Goal: Task Accomplishment & Management: Manage account settings

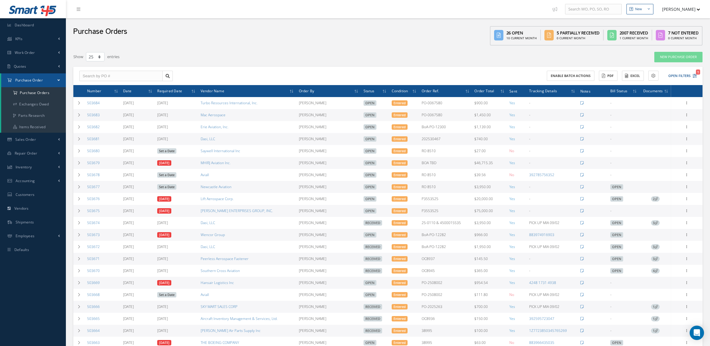
select select "25"
click at [25, 164] on span "Inventory" at bounding box center [24, 166] width 16 height 5
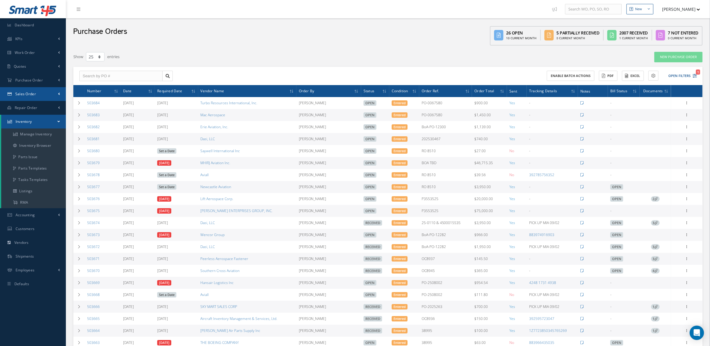
click at [26, 93] on span "Sales Order" at bounding box center [25, 93] width 21 height 5
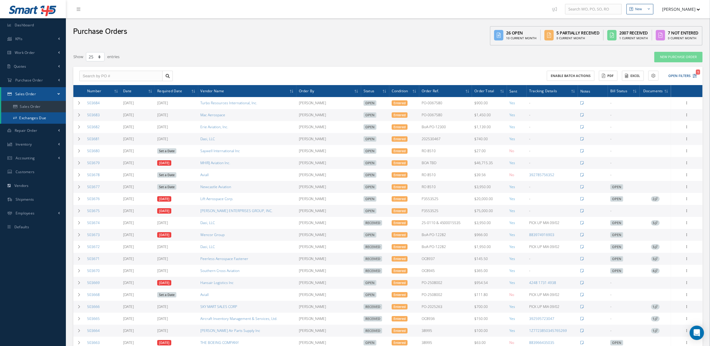
click at [35, 119] on link "Exchanges Due" at bounding box center [33, 117] width 65 height 11
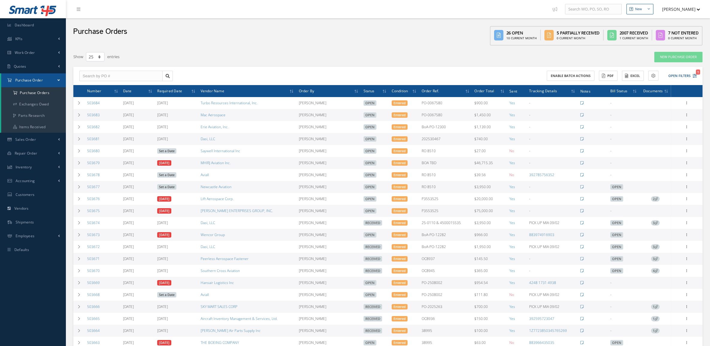
select select "25"
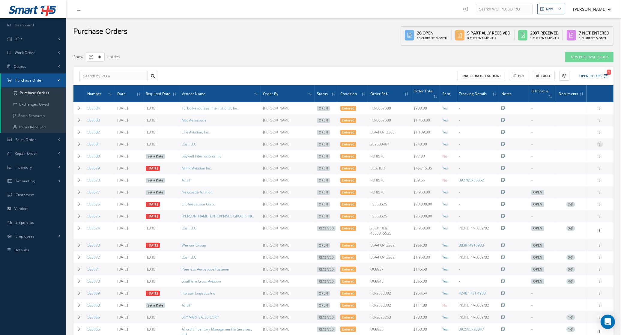
click at [599, 141] on icon at bounding box center [600, 143] width 6 height 5
click at [582, 144] on link "Receive" at bounding box center [571, 148] width 47 height 8
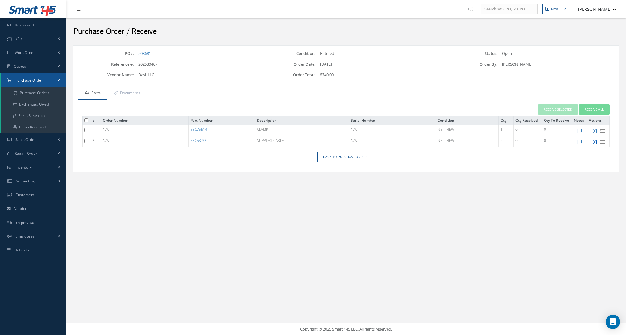
click at [592, 140] on icon at bounding box center [594, 141] width 5 height 5
type input "[DATE]"
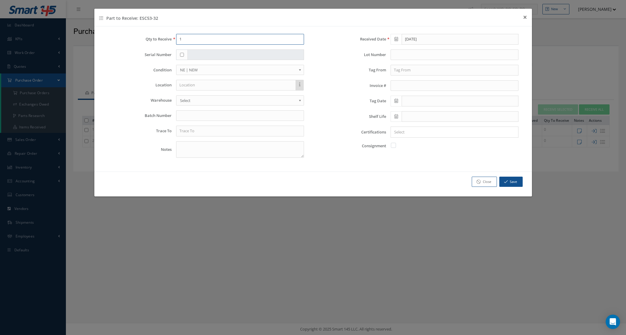
drag, startPoint x: 190, startPoint y: 41, endPoint x: 160, endPoint y: 42, distance: 30.0
click at [160, 42] on div "Qty to Receive 1" at bounding box center [206, 39] width 206 height 11
type input "2"
drag, startPoint x: 205, startPoint y: 130, endPoint x: 201, endPoint y: 126, distance: 5.8
click at [204, 130] on input "text" at bounding box center [240, 131] width 128 height 11
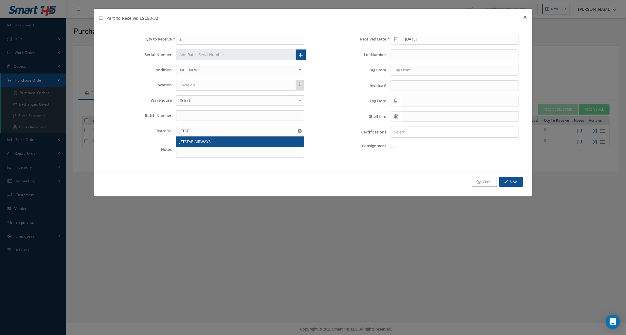
click at [201, 141] on span "JETSTAR AIRWAYS" at bounding box center [194, 141] width 31 height 5
type input "JETSTAR AIRWAYS"
click at [408, 69] on input "text" at bounding box center [455, 70] width 128 height 11
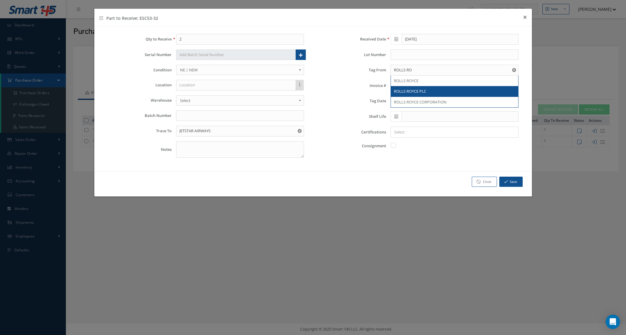
click at [423, 92] on span "ROLLS ROYCE PLC" at bounding box center [410, 90] width 32 height 5
type input "ROLLS ROYCE PLC"
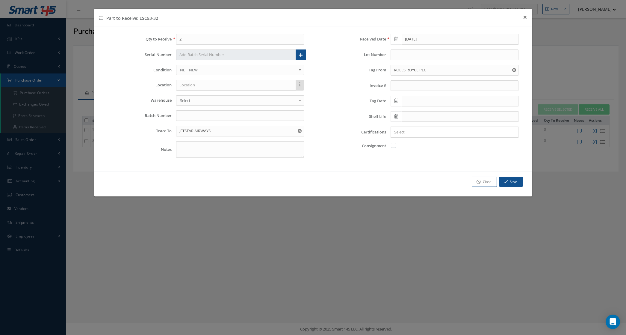
click at [395, 101] on icon at bounding box center [397, 101] width 4 height 4
click at [418, 116] on th "September 2025" at bounding box center [421, 112] width 45 height 9
click at [396, 110] on th "«" at bounding box center [394, 112] width 9 height 9
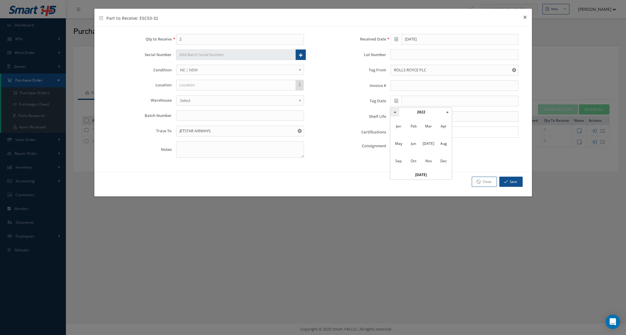
click at [396, 110] on th "«" at bounding box center [394, 112] width 9 height 9
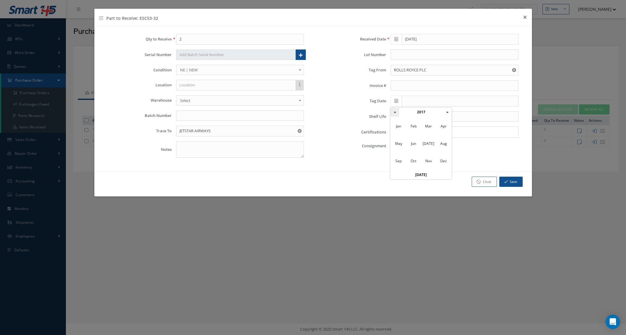
click at [396, 110] on th "«" at bounding box center [394, 112] width 9 height 9
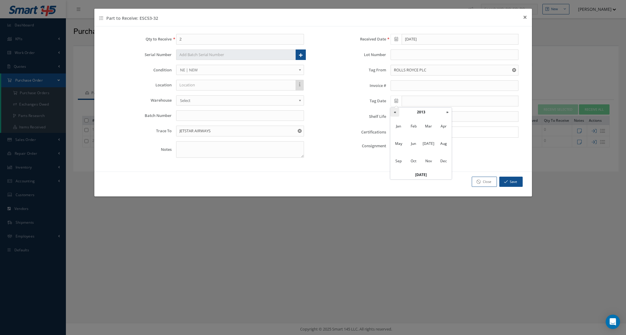
click at [396, 110] on th "«" at bounding box center [394, 112] width 9 height 9
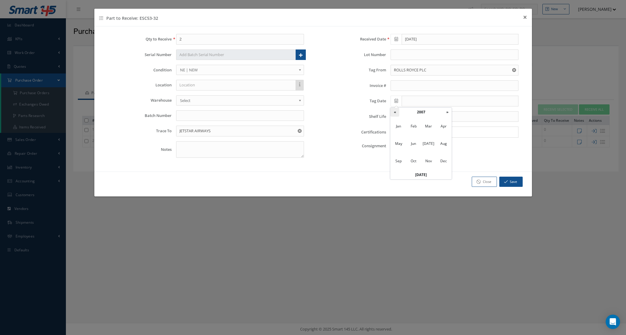
click at [396, 110] on th "«" at bounding box center [394, 112] width 9 height 9
click at [416, 144] on span "Jun" at bounding box center [414, 143] width 14 height 16
click at [415, 146] on td "15" at bounding box center [412, 148] width 9 height 9
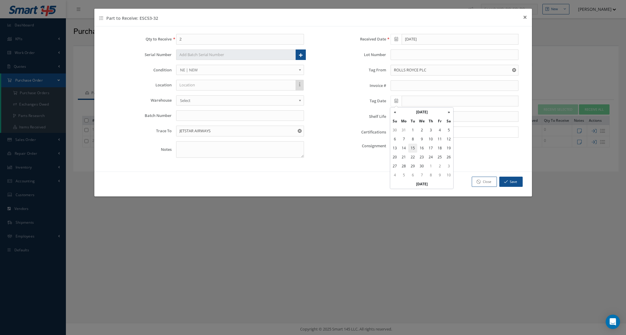
type input "06/15/2004"
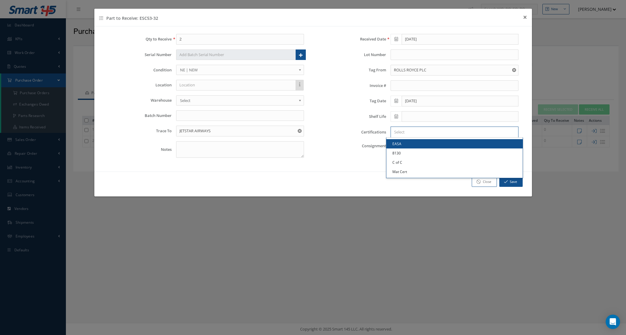
click at [404, 131] on input "Search for option" at bounding box center [453, 132] width 123 height 6
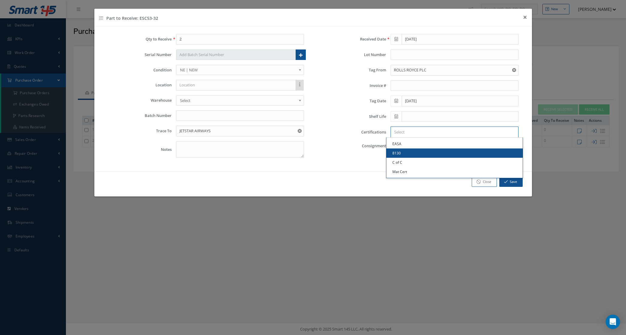
click at [417, 151] on link "8130" at bounding box center [455, 152] width 136 height 9
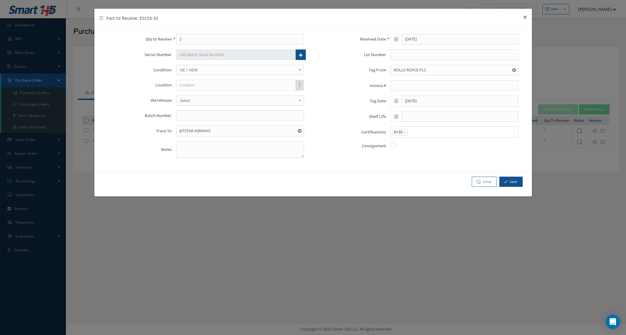
click at [417, 133] on input "Search for option" at bounding box center [461, 132] width 106 height 6
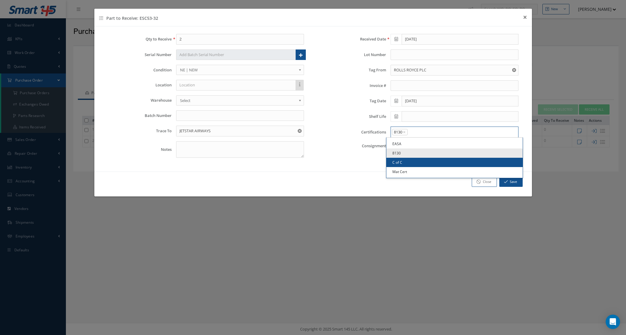
click at [414, 164] on link "C of C" at bounding box center [455, 162] width 136 height 9
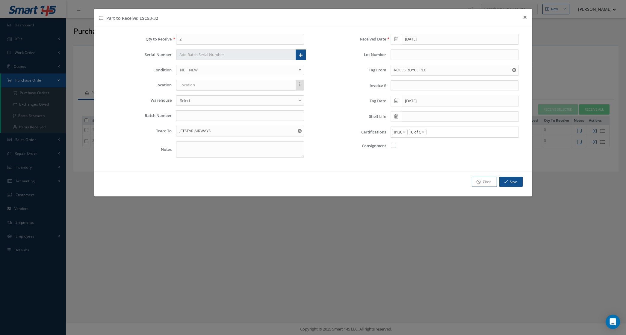
click at [434, 135] on input "Search for option" at bounding box center [471, 132] width 88 height 6
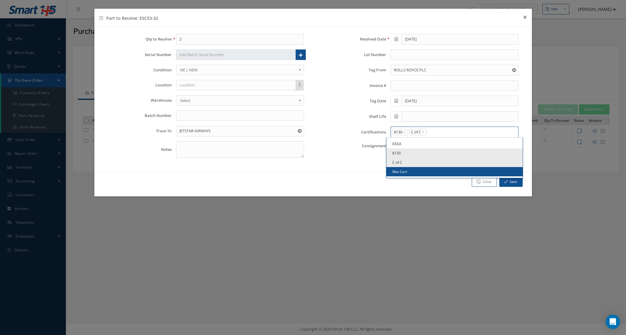
click at [423, 172] on link "Mat Cert" at bounding box center [455, 171] width 136 height 9
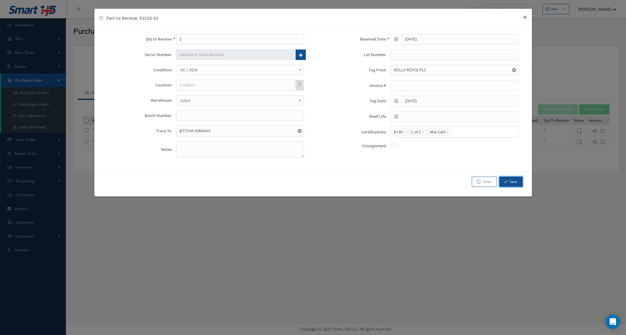
click at [509, 183] on button "Save" at bounding box center [510, 181] width 23 height 10
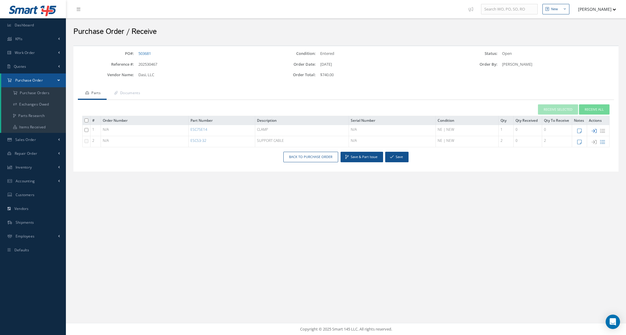
click at [594, 131] on icon at bounding box center [594, 130] width 5 height 5
type input "1"
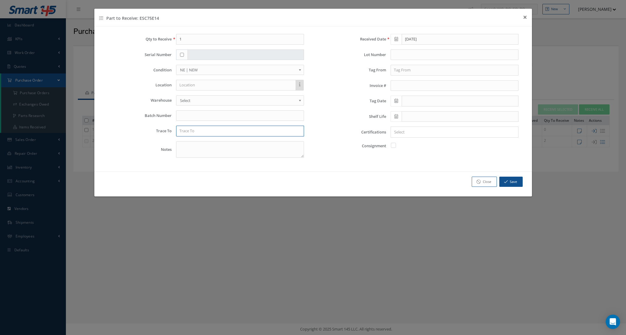
click at [222, 134] on input "text" at bounding box center [240, 131] width 128 height 11
click at [223, 143] on div "QATAR AIRWAYS" at bounding box center [239, 142] width 121 height 6
type input "QATAR AIRWAYS"
click at [416, 73] on input "text" at bounding box center [455, 70] width 128 height 11
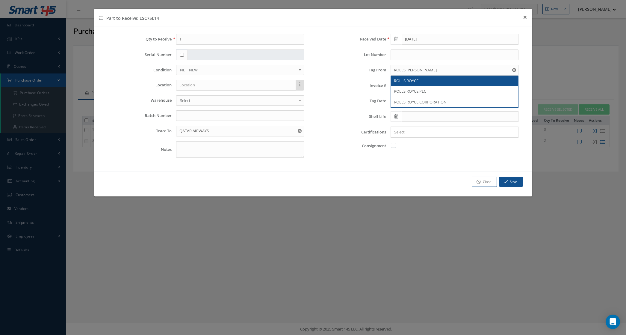
click at [418, 80] on span "ROLLS ROYCE" at bounding box center [406, 80] width 25 height 5
type input "ROLLS ROYCE"
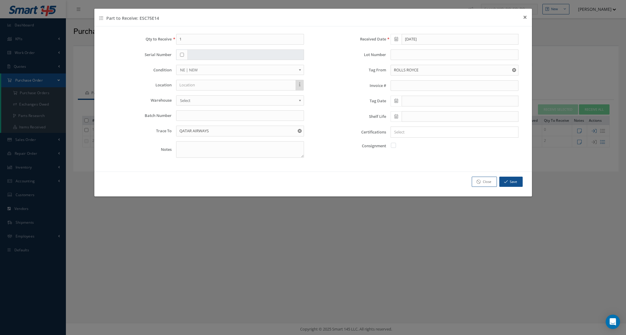
click at [395, 100] on icon at bounding box center [397, 101] width 4 height 4
click at [425, 111] on th "June 2004" at bounding box center [421, 112] width 45 height 9
click at [443, 115] on th "»" at bounding box center [447, 112] width 9 height 9
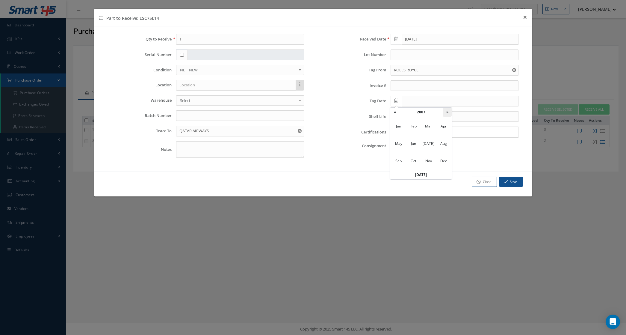
click at [443, 115] on th "»" at bounding box center [447, 112] width 9 height 9
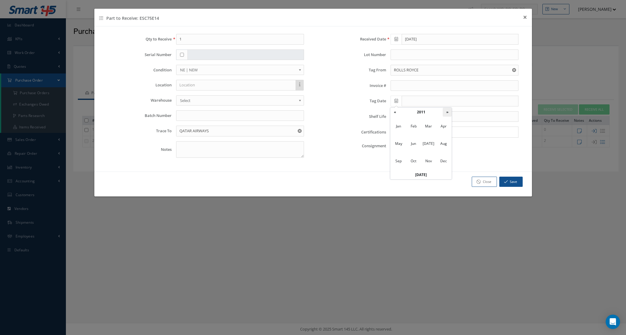
click at [443, 115] on th "»" at bounding box center [447, 112] width 9 height 9
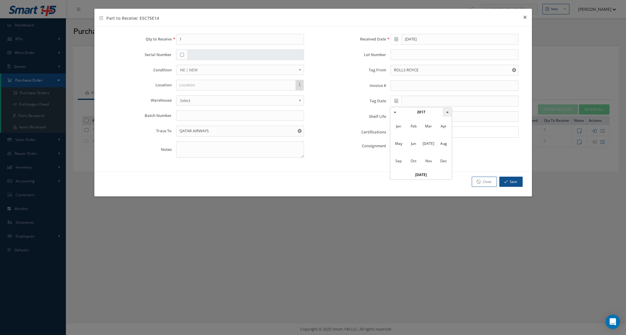
click at [443, 115] on th "»" at bounding box center [447, 112] width 9 height 9
click at [395, 113] on th "«" at bounding box center [394, 112] width 9 height 9
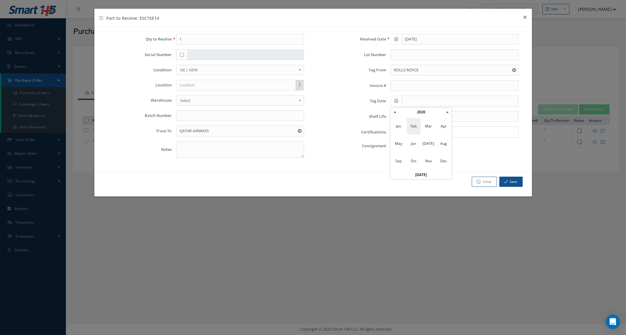
click at [411, 128] on span "Feb" at bounding box center [414, 126] width 14 height 16
click at [432, 148] on td "13" at bounding box center [430, 148] width 9 height 9
type input "02/13/2020"
click at [406, 132] on input "Search for option" at bounding box center [453, 132] width 123 height 6
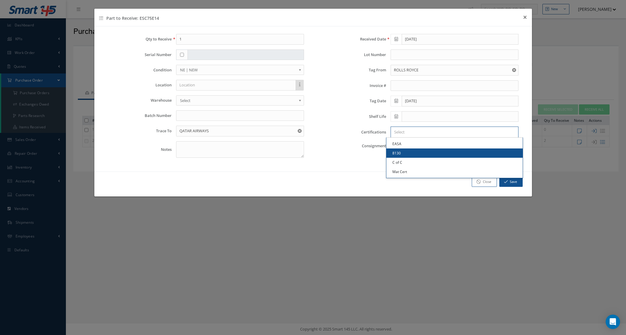
click at [408, 151] on link "8130" at bounding box center [455, 152] width 136 height 9
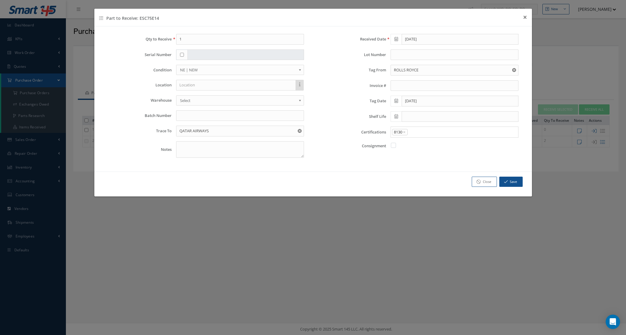
click at [415, 132] on input "Search for option" at bounding box center [461, 132] width 106 height 6
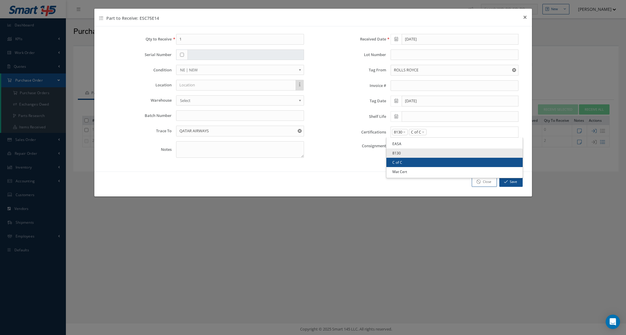
click at [415, 160] on link "C of C" at bounding box center [455, 162] width 136 height 9
click at [441, 134] on input "Search for option" at bounding box center [471, 132] width 88 height 6
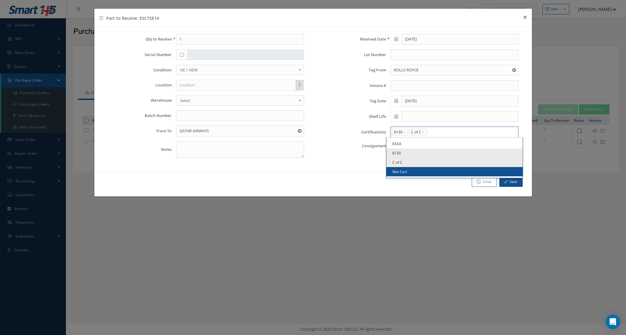
click at [426, 171] on link "Mat Cert" at bounding box center [455, 171] width 136 height 9
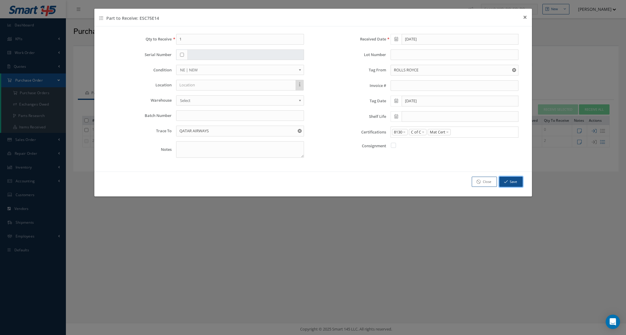
click at [517, 184] on button "Save" at bounding box center [510, 181] width 23 height 10
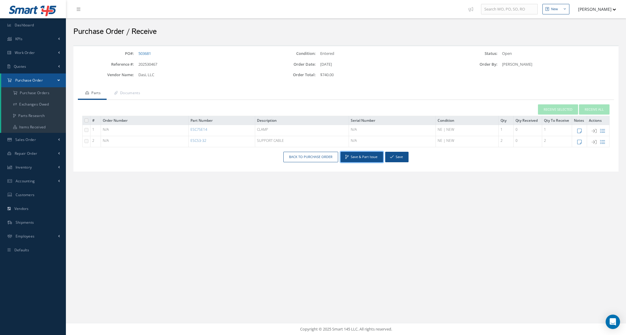
click at [372, 158] on button "Save & Part Issue" at bounding box center [362, 157] width 43 height 10
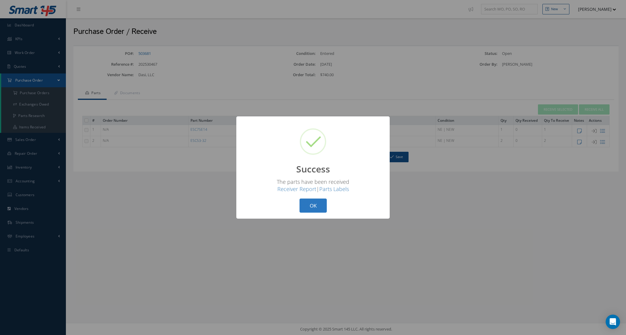
click at [319, 203] on button "OK" at bounding box center [313, 205] width 27 height 14
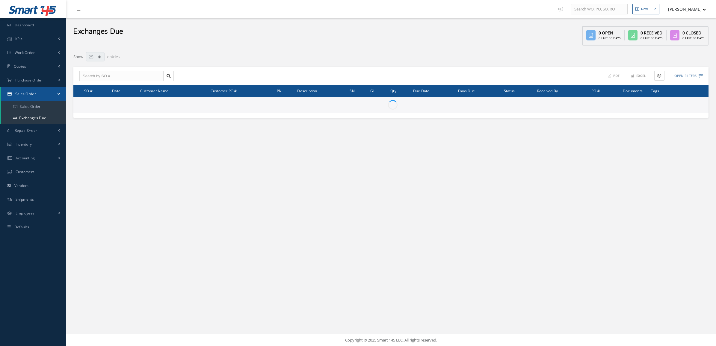
select select "25"
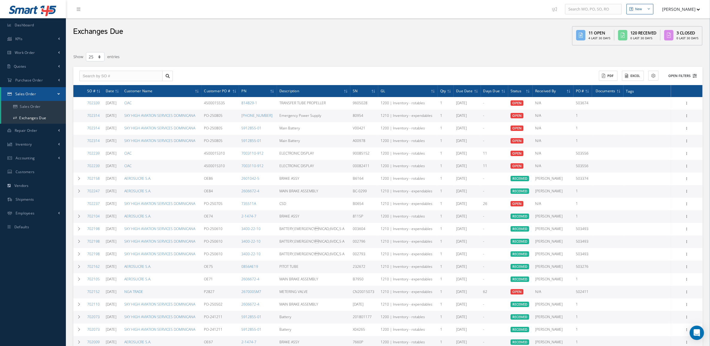
click at [674, 76] on button "Open Filters" at bounding box center [680, 76] width 34 height 10
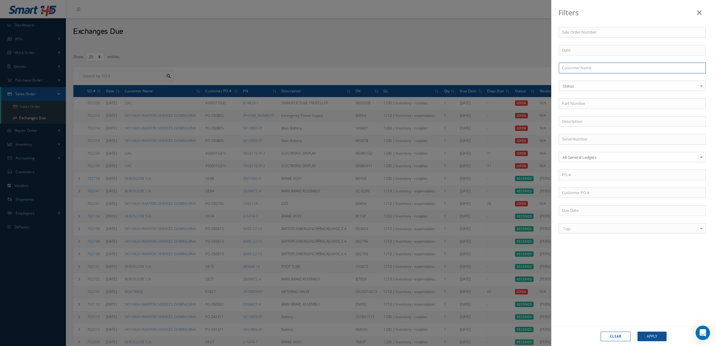
click at [595, 68] on input "text" at bounding box center [632, 68] width 147 height 11
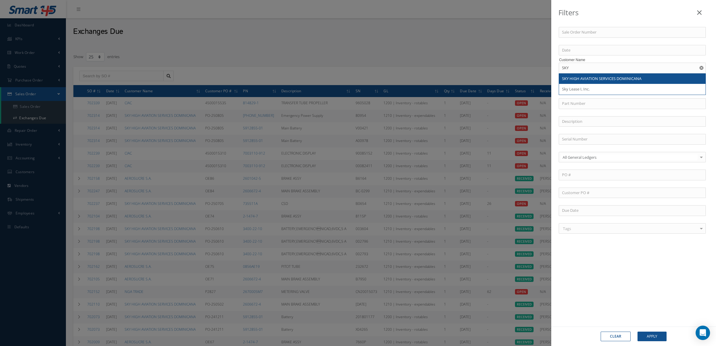
click at [594, 76] on span "SKY HIGH AVIATION SERVICES DOMINICANA" at bounding box center [601, 78] width 79 height 5
type input "SKY HIGH AVIATION SERVICES DOMINICANA"
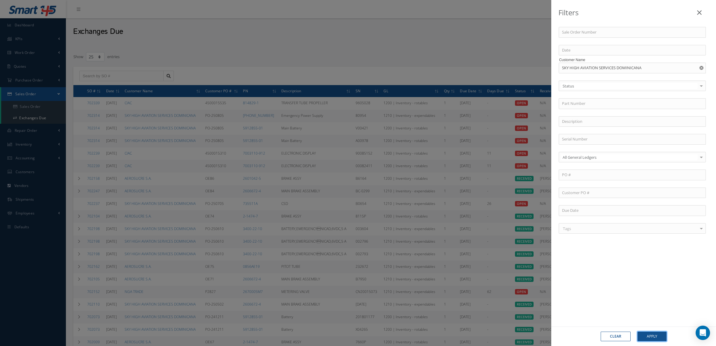
click at [658, 338] on button "Apply" at bounding box center [652, 337] width 29 height 10
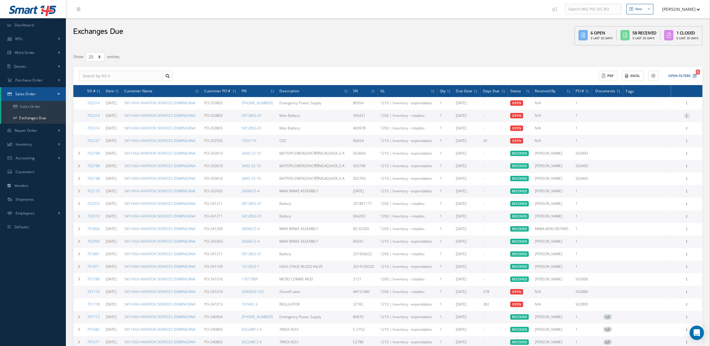
click at [686, 117] on div at bounding box center [687, 116] width 6 height 6
click at [671, 120] on link "Receive" at bounding box center [659, 120] width 47 height 8
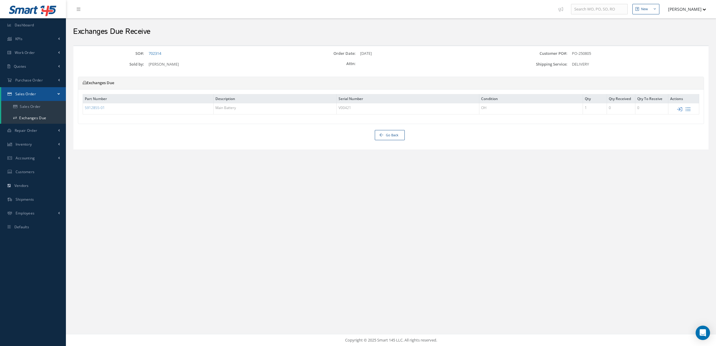
click at [678, 107] on icon at bounding box center [679, 109] width 5 height 5
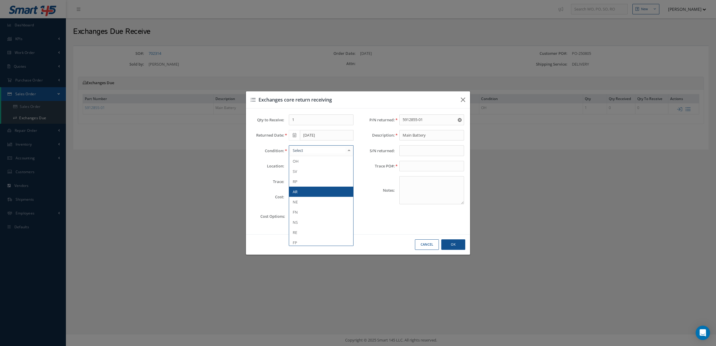
click at [301, 189] on span "AR" at bounding box center [321, 192] width 64 height 10
click at [299, 180] on input "text" at bounding box center [321, 181] width 65 height 11
drag, startPoint x: 333, startPoint y: 182, endPoint x: 236, endPoint y: 176, distance: 98.1
click at [236, 176] on div "Exchanges core return receiving Qty to Receive: 1 Returned Date: 09/03/2025 Con…" at bounding box center [358, 173] width 716 height 346
paste input "SKY HIGH AVIATION SERVICES DOMINICANA"
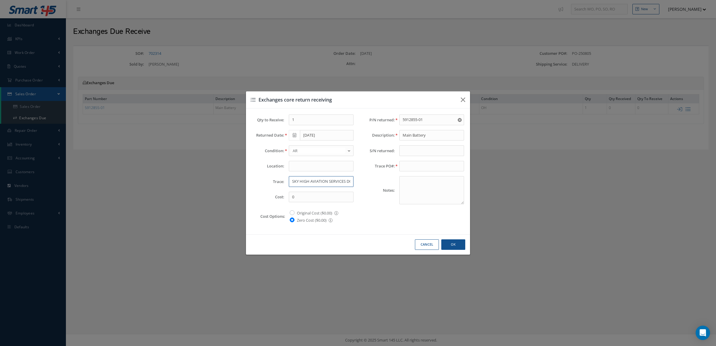
scroll to position [0, 29]
type input "SKY HIGH AVIATION SERVICES DOMINICANA"
click at [410, 150] on input "text" at bounding box center [431, 150] width 65 height 11
type input "201901836"
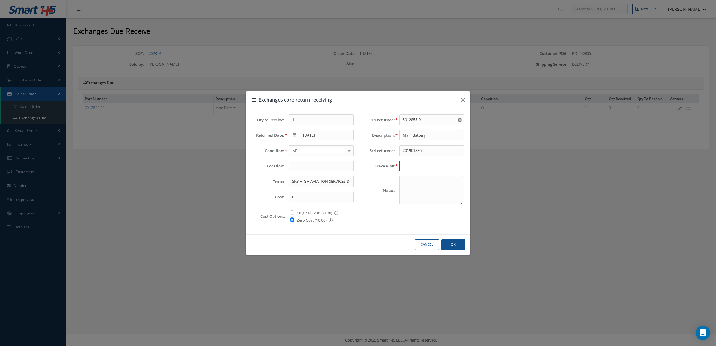
click at [414, 164] on input "text" at bounding box center [431, 166] width 65 height 11
type input "PO-250805"
click at [299, 180] on input "SKY HIGH AVIATION SERVICES DOMINICANA" at bounding box center [321, 181] width 65 height 11
type input "SKY HIGH AVIATION SERVICES DOMINICANA"
click at [453, 242] on button "Ok" at bounding box center [453, 244] width 24 height 10
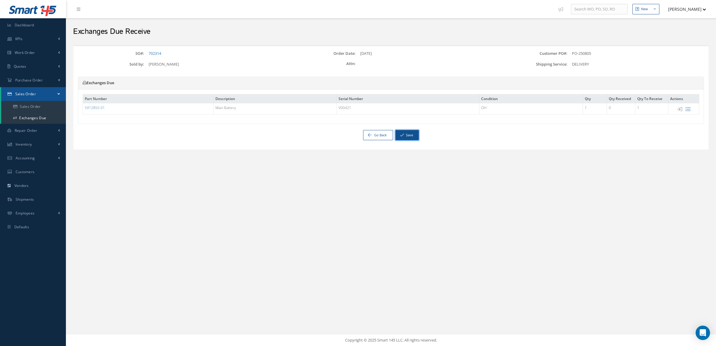
click at [412, 133] on button "Save" at bounding box center [406, 135] width 23 height 10
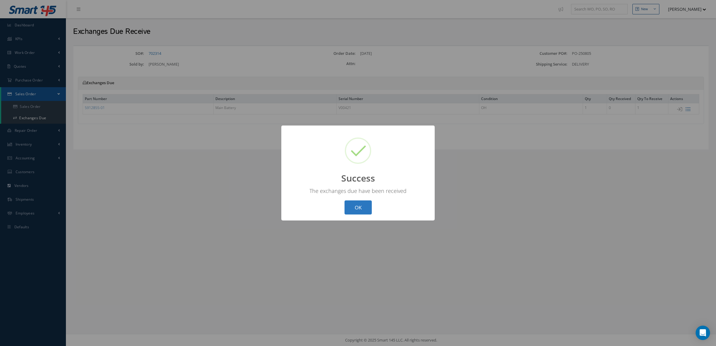
click at [363, 209] on button "OK" at bounding box center [358, 207] width 27 height 14
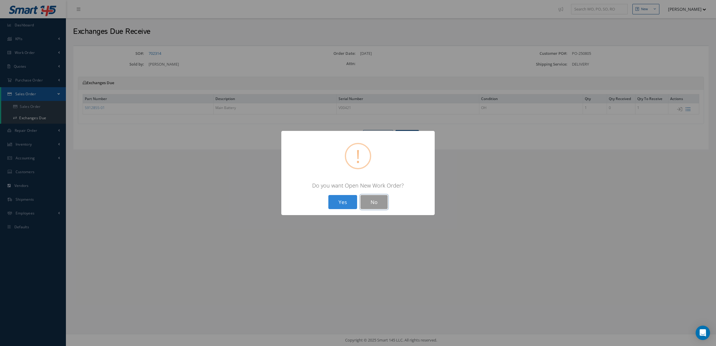
click at [372, 200] on button "No" at bounding box center [373, 202] width 27 height 14
select select "25"
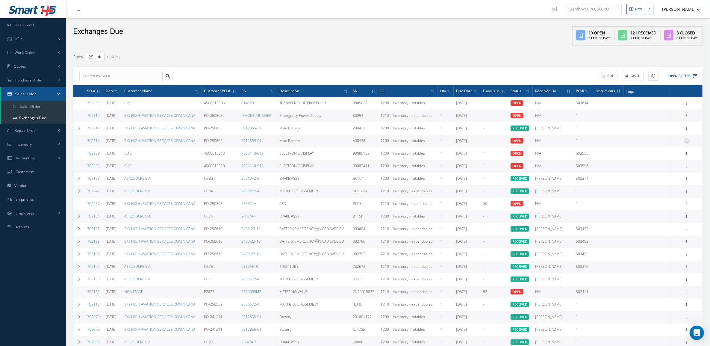
click at [688, 141] on icon at bounding box center [687, 140] width 6 height 5
click at [669, 146] on link "Receive" at bounding box center [659, 145] width 47 height 8
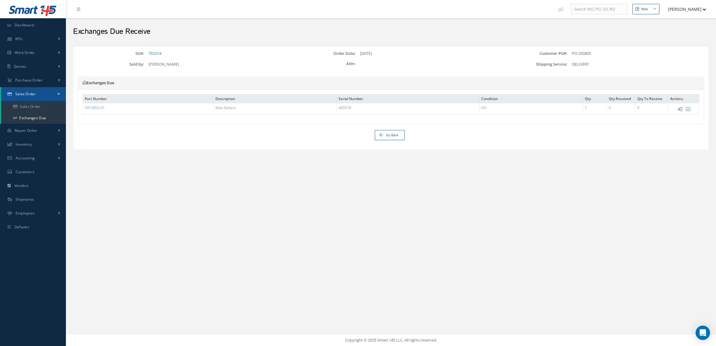
click at [679, 110] on icon at bounding box center [679, 109] width 5 height 5
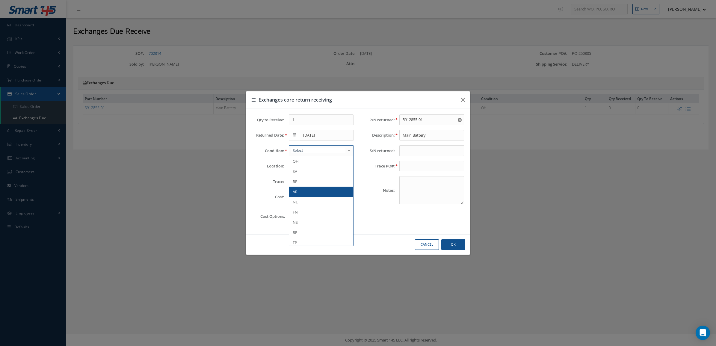
click at [301, 192] on span "AR" at bounding box center [321, 192] width 64 height 10
click at [299, 183] on input "text" at bounding box center [321, 181] width 65 height 11
paste input "SKY HIGH AVIATION SERVICES DOMINICANA"
type input "SKY HIGH AVIATION SERVICES DOMINICANA"
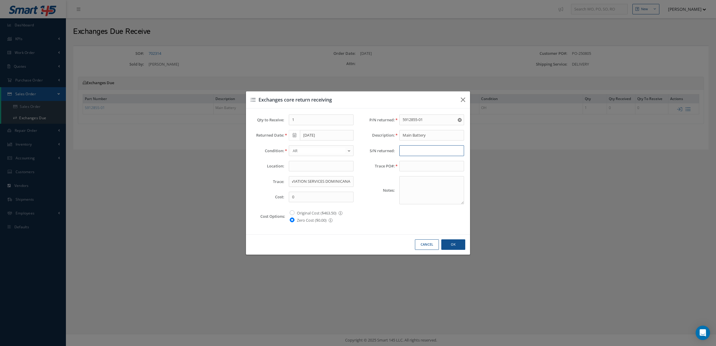
click at [429, 147] on input "text" at bounding box center [431, 150] width 65 height 11
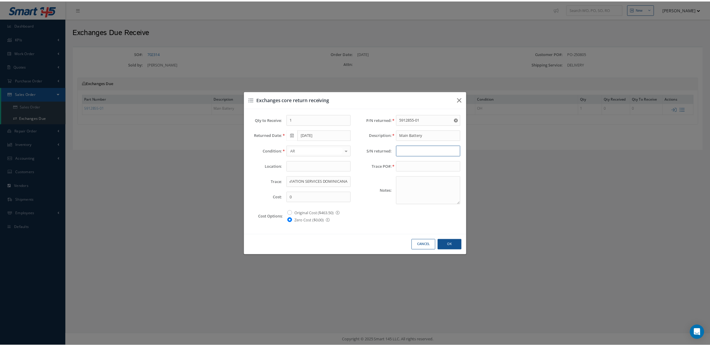
scroll to position [0, 0]
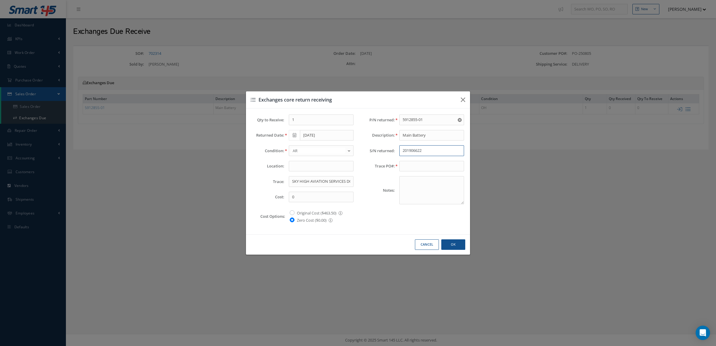
type input "201906622"
click at [426, 161] on input "text" at bounding box center [431, 166] width 65 height 11
type input "PO-250805"
click at [300, 182] on input "SKY HIGH AVIATION SERVICES DOMINICANA" at bounding box center [321, 181] width 65 height 11
type input "SKY HIGH AVIATION SERVICES DOMINICANA"
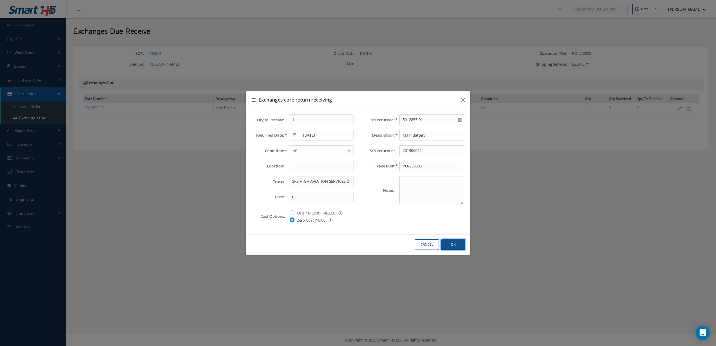
click at [452, 246] on button "Ok" at bounding box center [453, 244] width 24 height 10
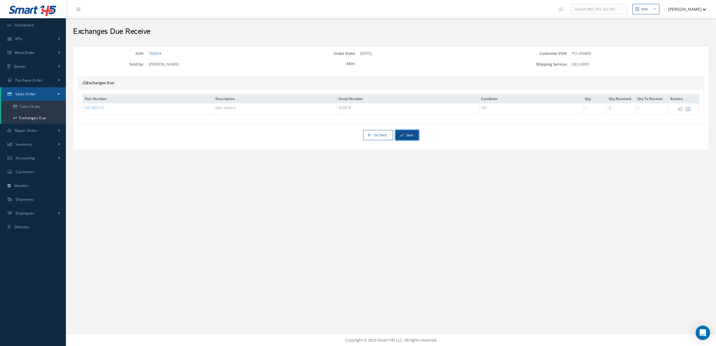
click at [401, 136] on icon "button" at bounding box center [402, 135] width 4 height 4
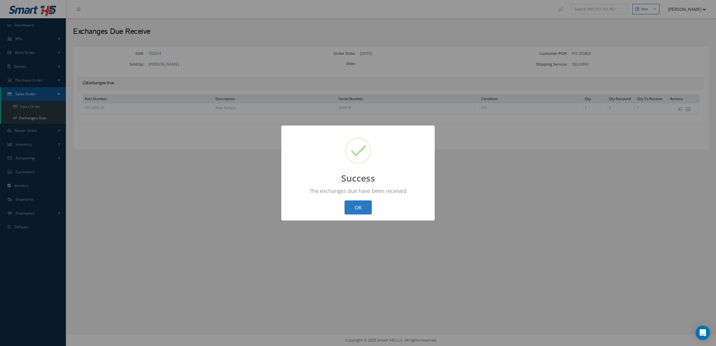
click at [361, 207] on button "OK" at bounding box center [358, 207] width 27 height 14
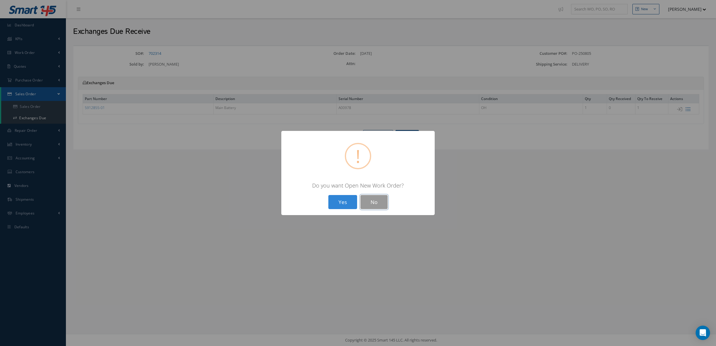
click at [378, 202] on button "No" at bounding box center [373, 202] width 27 height 14
select select "25"
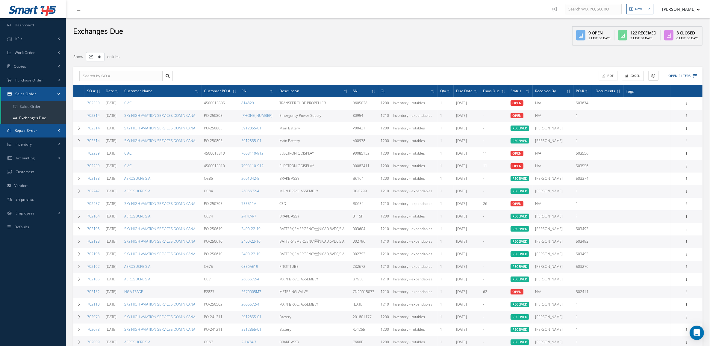
click at [37, 129] on span "Repair Order" at bounding box center [26, 130] width 23 height 5
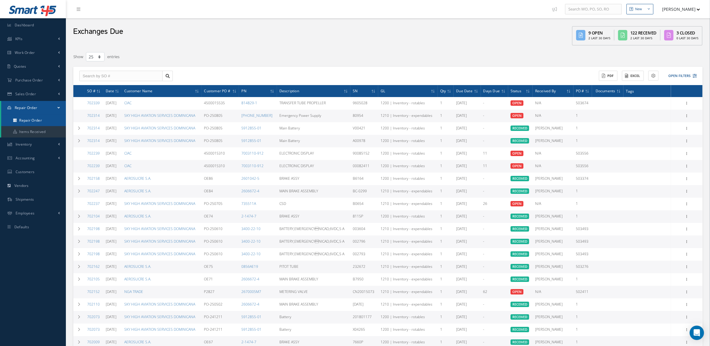
click at [37, 122] on link "Repair Order" at bounding box center [33, 120] width 65 height 11
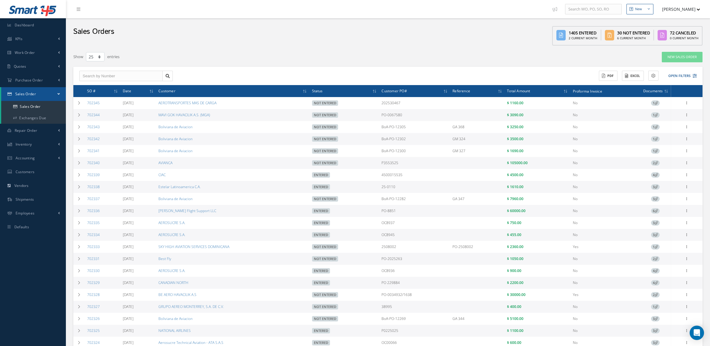
select select "25"
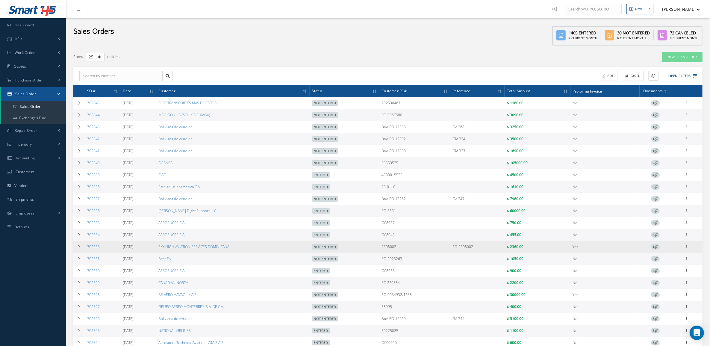
drag, startPoint x: 244, startPoint y: 251, endPoint x: 165, endPoint y: 249, distance: 79.1
click at [165, 249] on tr "702333 [DATE] SKY HIGH AVIATION SERVICES DOMINICANA Not Entered 2508002 PO-2508…" at bounding box center [388, 247] width 630 height 12
copy tr "SKY HIGH AVIATION SERVICES DOMINICANA"
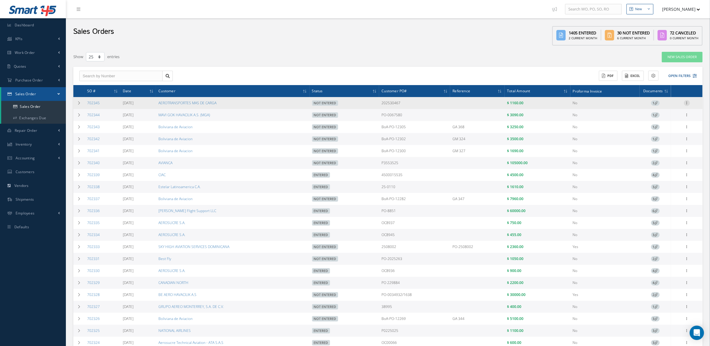
click at [688, 101] on icon at bounding box center [687, 102] width 6 height 5
click at [655, 113] on link "Edit" at bounding box center [659, 115] width 47 height 8
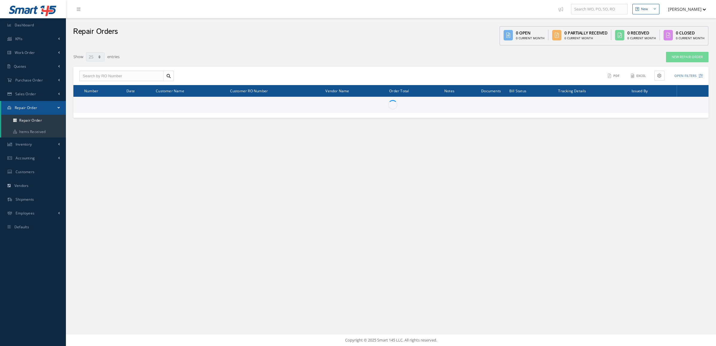
select select "25"
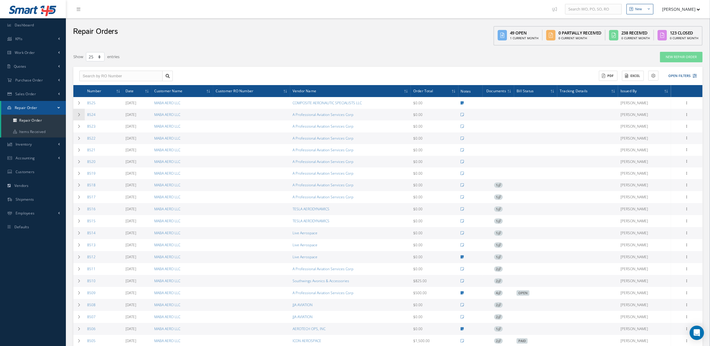
click at [76, 114] on td at bounding box center [78, 115] width 11 height 12
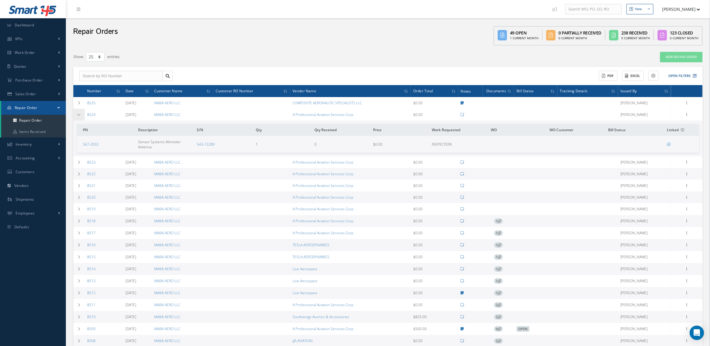
click at [76, 114] on td at bounding box center [78, 115] width 11 height 12
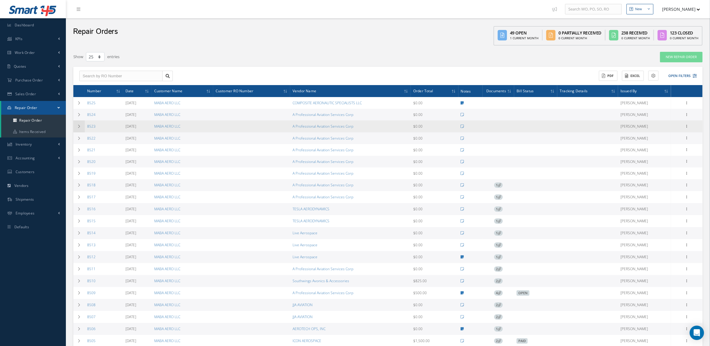
click at [80, 129] on td at bounding box center [78, 126] width 11 height 12
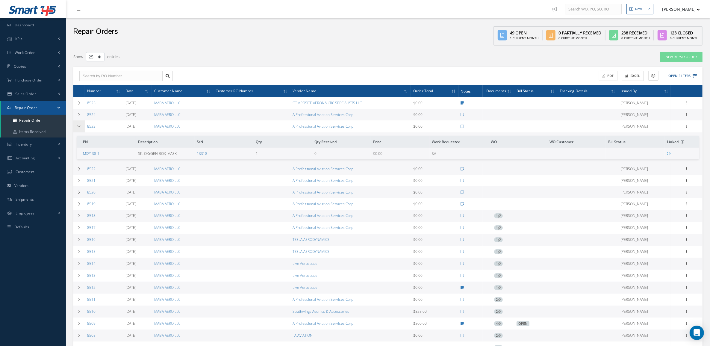
click at [80, 129] on td at bounding box center [78, 126] width 11 height 12
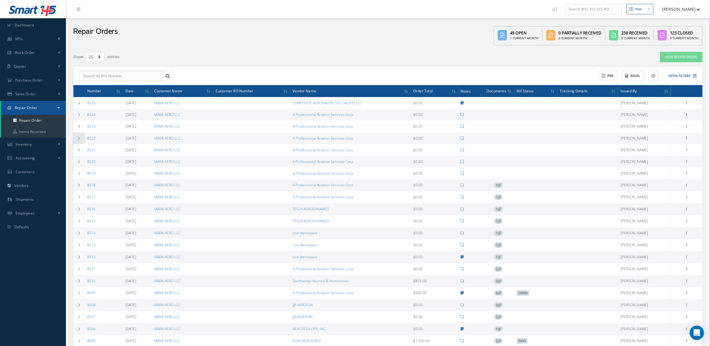
click at [80, 134] on td at bounding box center [78, 138] width 11 height 12
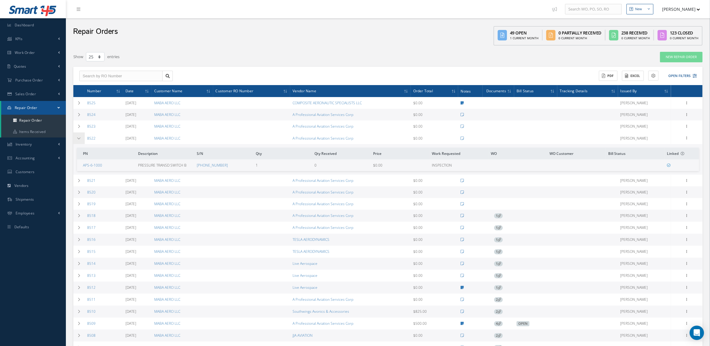
click at [80, 134] on td at bounding box center [78, 138] width 11 height 12
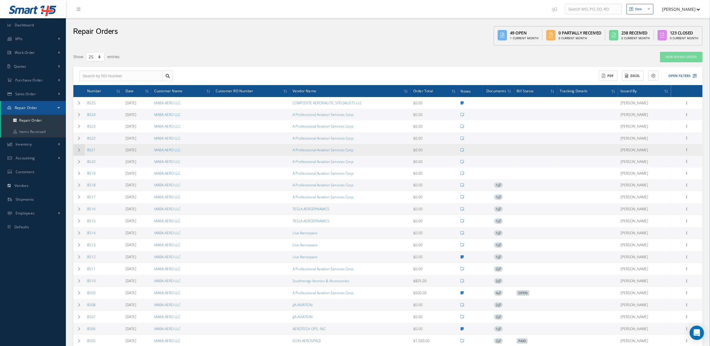
click at [80, 147] on td at bounding box center [78, 150] width 11 height 12
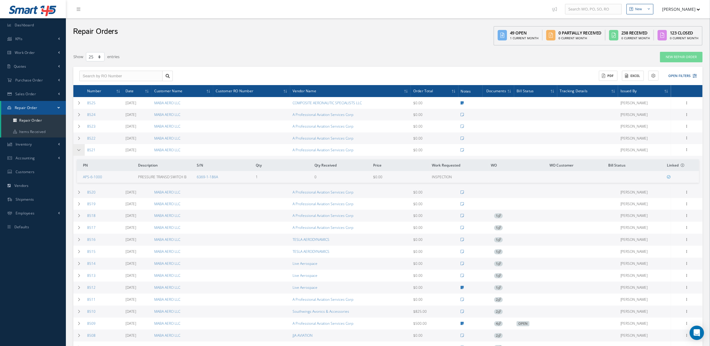
click at [80, 147] on td at bounding box center [78, 150] width 11 height 12
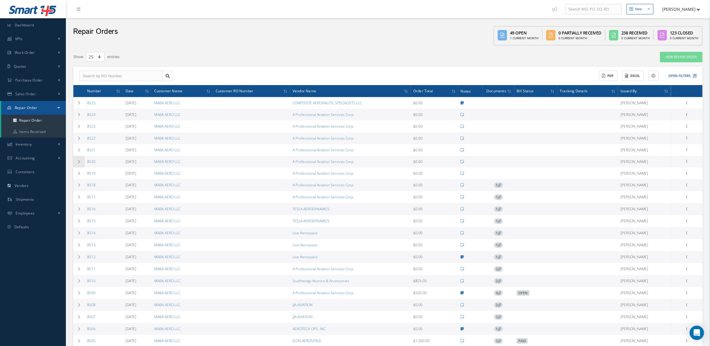
click at [79, 158] on td at bounding box center [78, 162] width 11 height 12
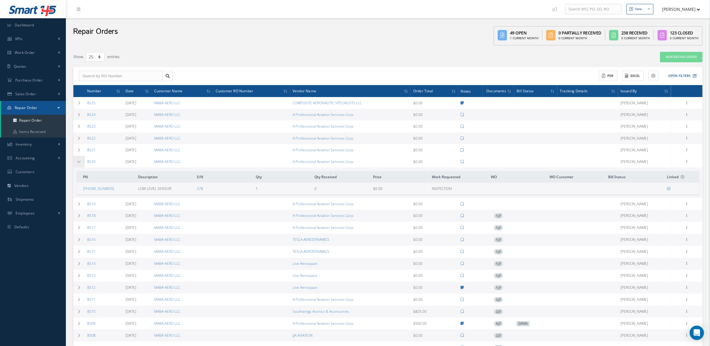
click at [79, 158] on td at bounding box center [78, 162] width 11 height 12
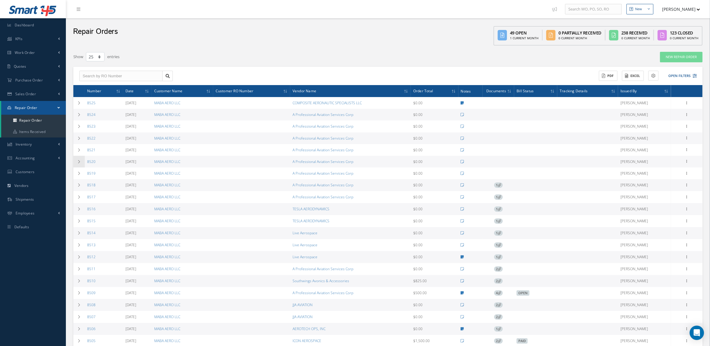
click at [79, 164] on td at bounding box center [78, 162] width 11 height 12
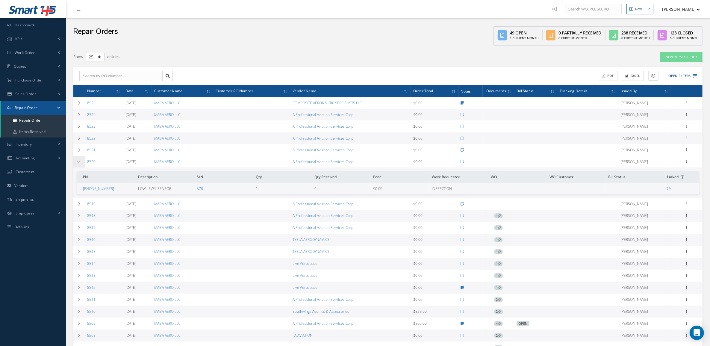
click at [79, 164] on td at bounding box center [78, 162] width 11 height 12
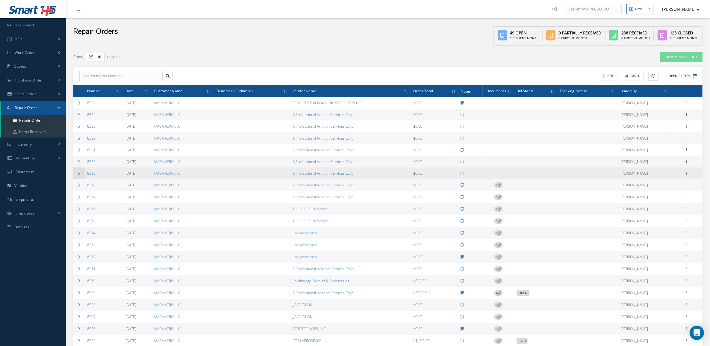
click at [79, 174] on icon at bounding box center [79, 174] width 4 height 4
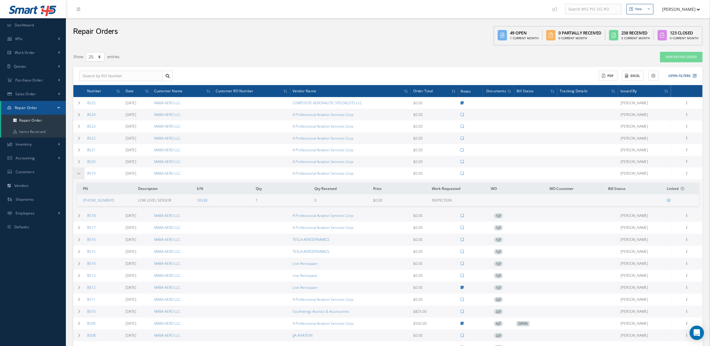
click at [79, 174] on icon at bounding box center [79, 174] width 4 height 4
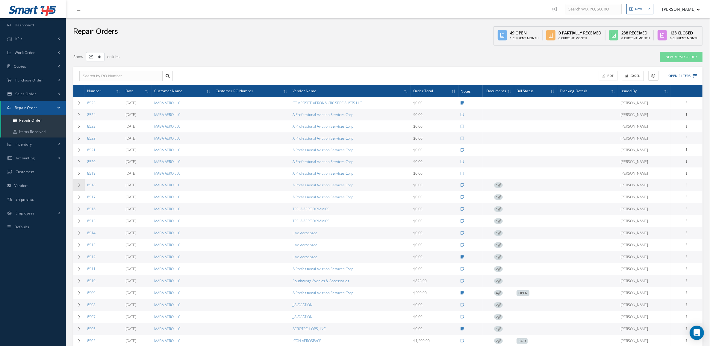
click at [79, 186] on icon at bounding box center [79, 185] width 4 height 4
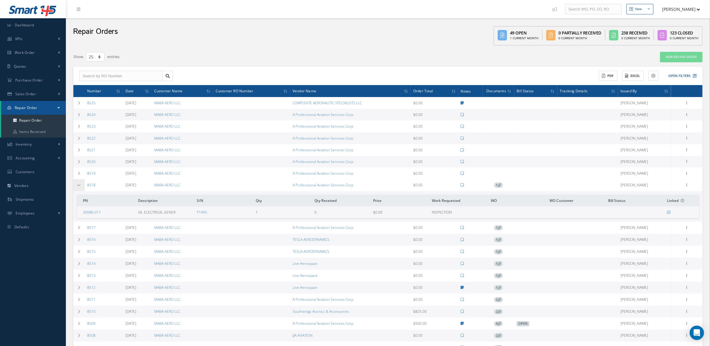
click at [79, 186] on icon at bounding box center [79, 185] width 4 height 4
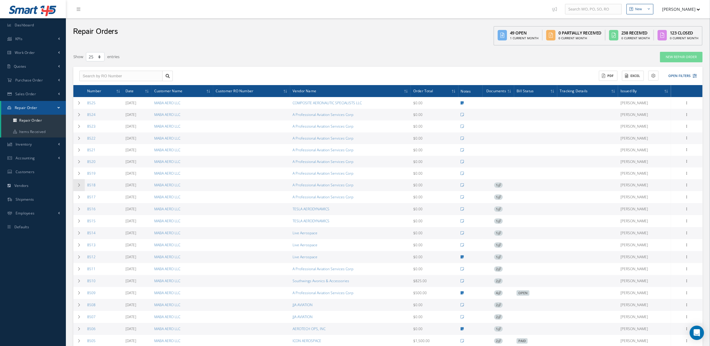
click at [78, 186] on icon at bounding box center [79, 185] width 4 height 4
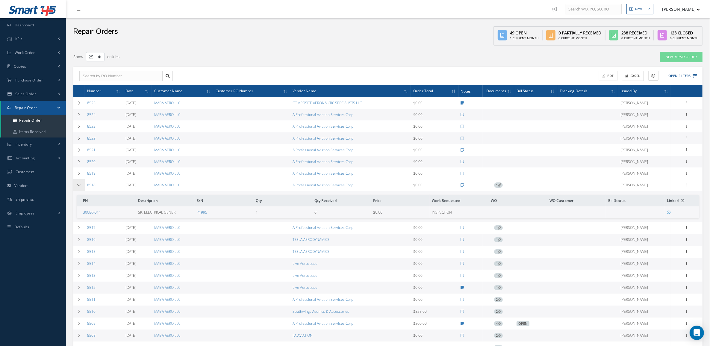
click at [77, 183] on icon at bounding box center [79, 185] width 4 height 4
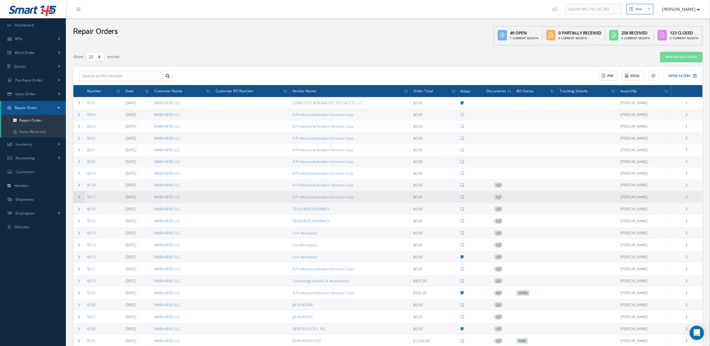
click at [75, 197] on td at bounding box center [78, 197] width 11 height 12
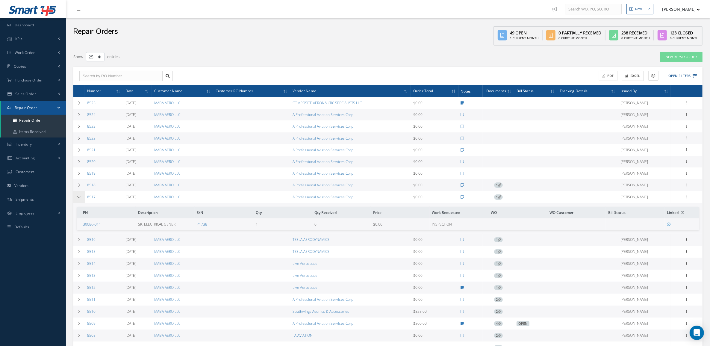
click at [75, 197] on td at bounding box center [78, 197] width 11 height 12
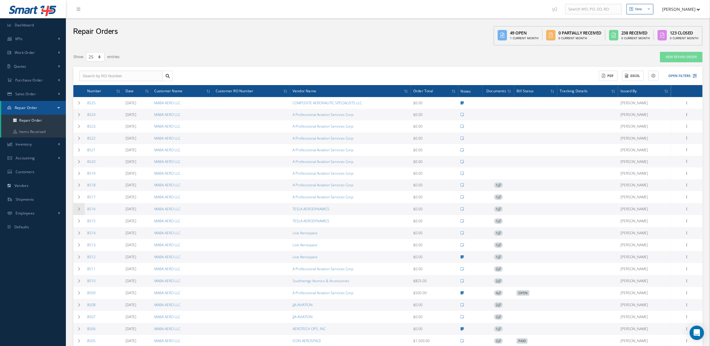
click at [74, 207] on td at bounding box center [78, 209] width 11 height 12
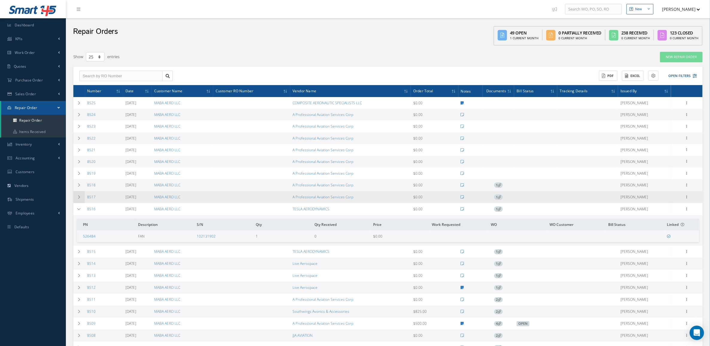
click at [79, 198] on icon at bounding box center [79, 197] width 4 height 4
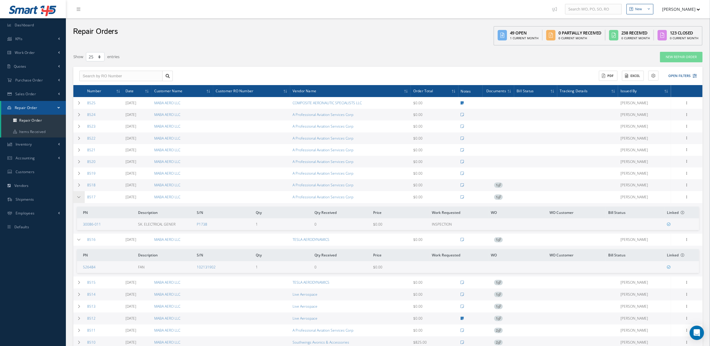
click at [79, 198] on icon at bounding box center [79, 197] width 4 height 4
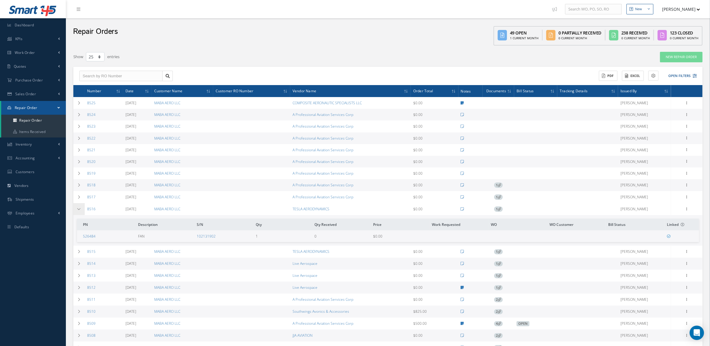
click at [79, 211] on icon at bounding box center [79, 209] width 4 height 4
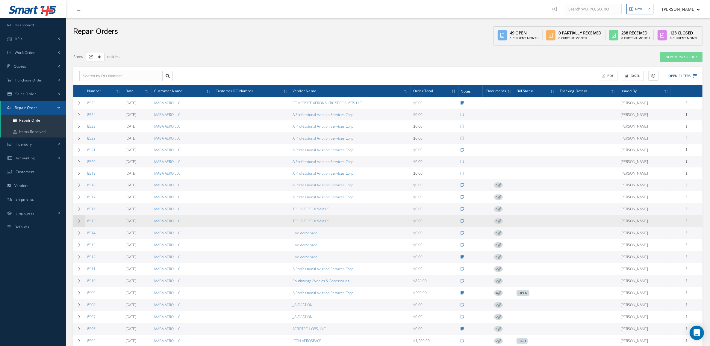
click at [77, 218] on td at bounding box center [78, 221] width 11 height 12
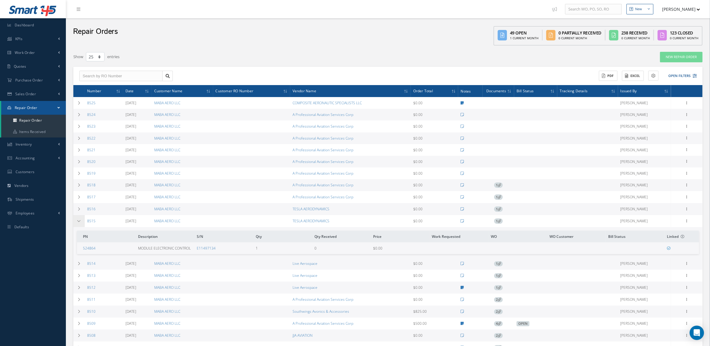
click at [77, 218] on td at bounding box center [78, 221] width 11 height 12
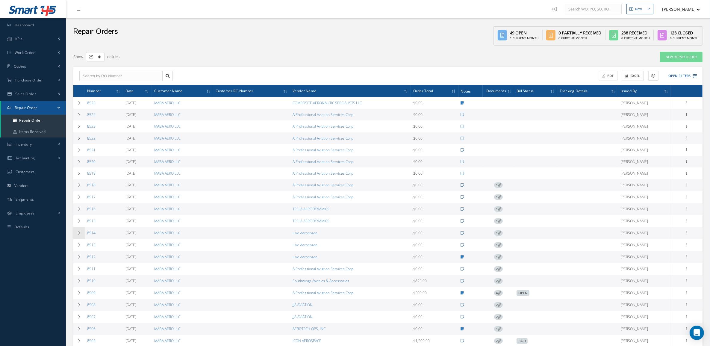
click at [77, 232] on icon at bounding box center [79, 233] width 4 height 4
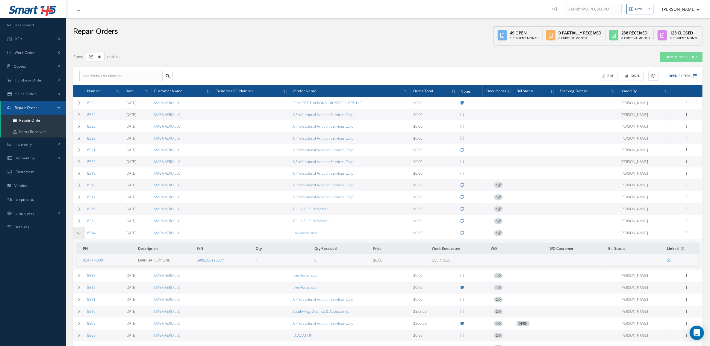
click at [77, 232] on icon at bounding box center [79, 233] width 4 height 4
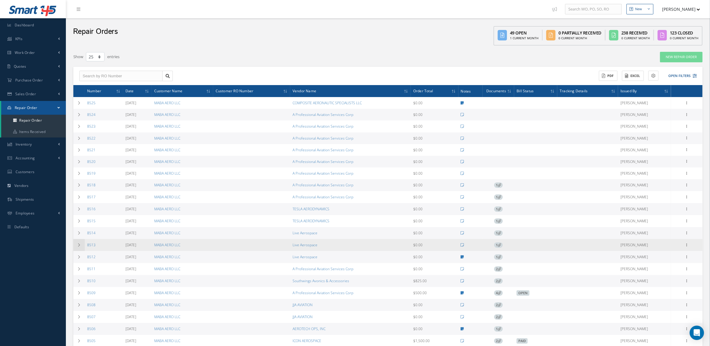
click at [78, 247] on icon at bounding box center [79, 245] width 4 height 4
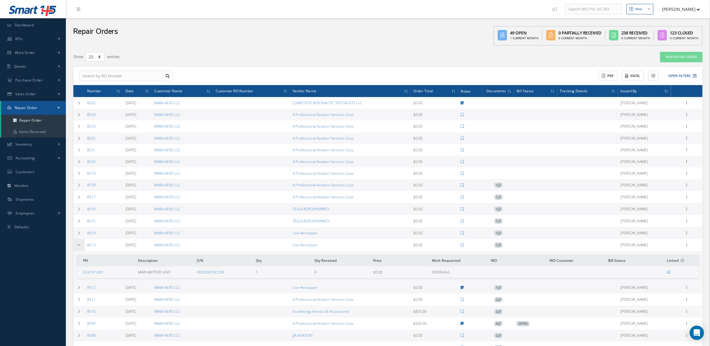
click at [78, 247] on icon at bounding box center [79, 245] width 4 height 4
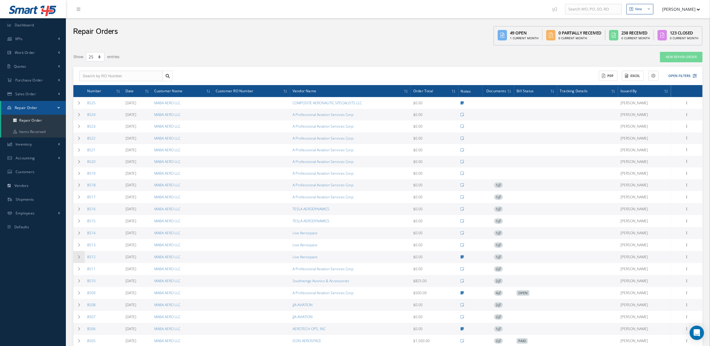
click at [79, 258] on icon at bounding box center [79, 257] width 4 height 4
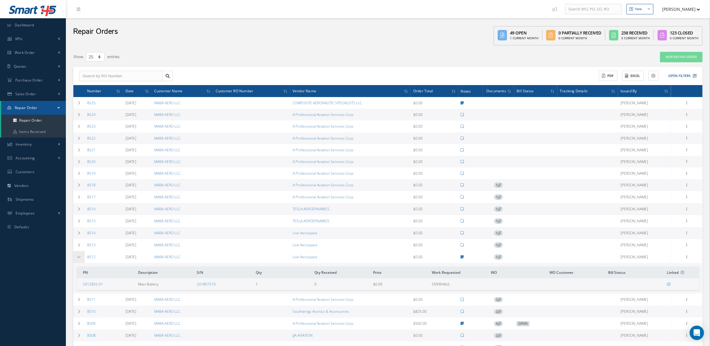
click at [79, 258] on icon at bounding box center [79, 257] width 4 height 4
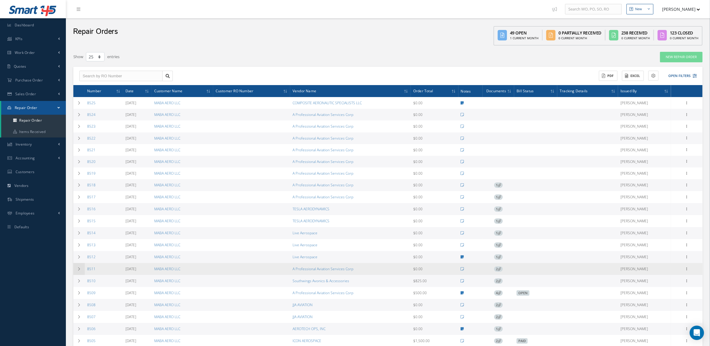
click at [79, 271] on icon at bounding box center [79, 269] width 4 height 4
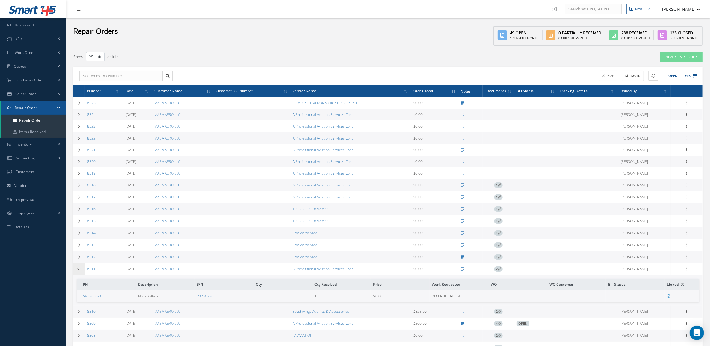
click at [79, 271] on icon at bounding box center [79, 269] width 4 height 4
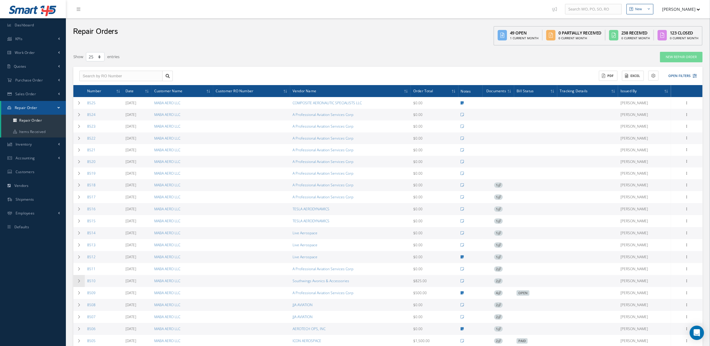
click at [79, 280] on icon at bounding box center [79, 281] width 4 height 4
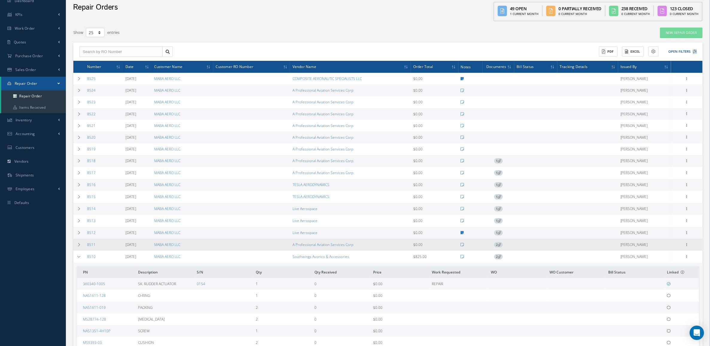
scroll to position [37, 0]
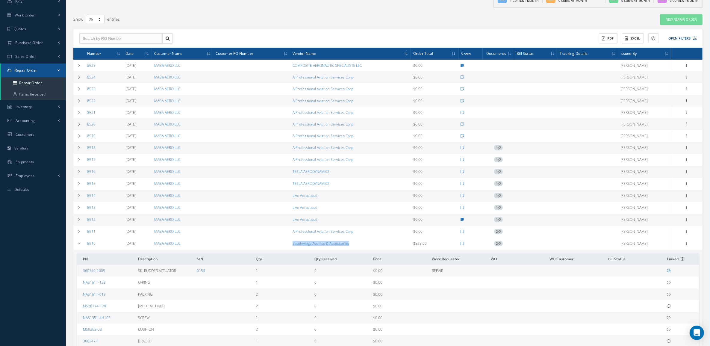
drag, startPoint x: 287, startPoint y: 249, endPoint x: 366, endPoint y: 244, distance: 79.8
click at [0, 0] on tr "8510 08/20/2025 MABA AERO LLC Southwings Avonics & Accessories $825.00 2 Edana …" at bounding box center [0, 0] width 0 height 0
copy tr "Southwings Avonics & Accessories"
click at [92, 246] on link "8510" at bounding box center [91, 243] width 8 height 5
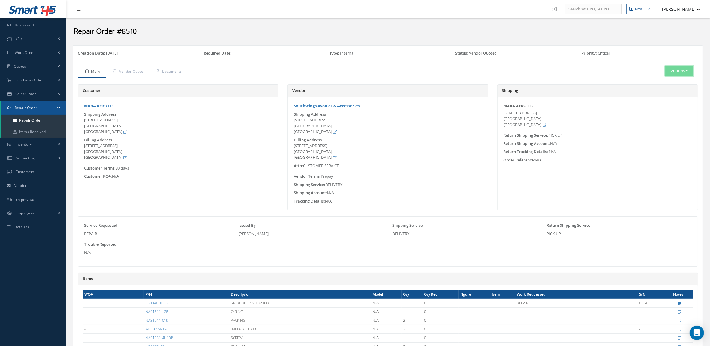
click at [679, 70] on button "Actions" at bounding box center [680, 71] width 28 height 10
click at [664, 82] on link "Edit" at bounding box center [671, 81] width 48 height 8
click at [39, 121] on link "Repair Order" at bounding box center [33, 120] width 65 height 11
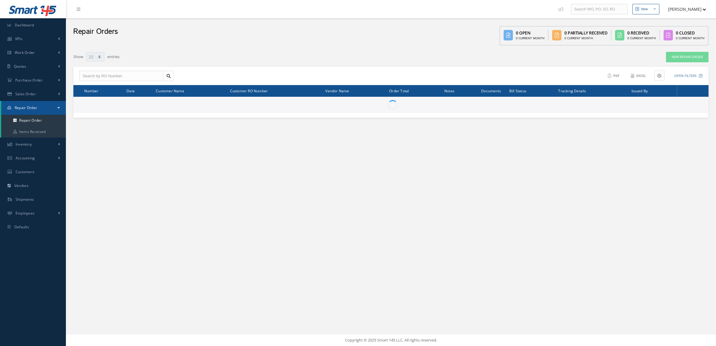
select select "25"
click at [688, 60] on link "New Repair Order" at bounding box center [687, 57] width 43 height 10
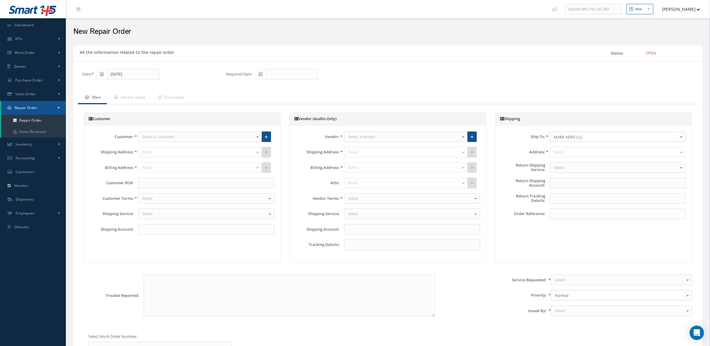
type input "X200X5"
click at [413, 138] on div "Select a Vendor" at bounding box center [406, 137] width 124 height 11
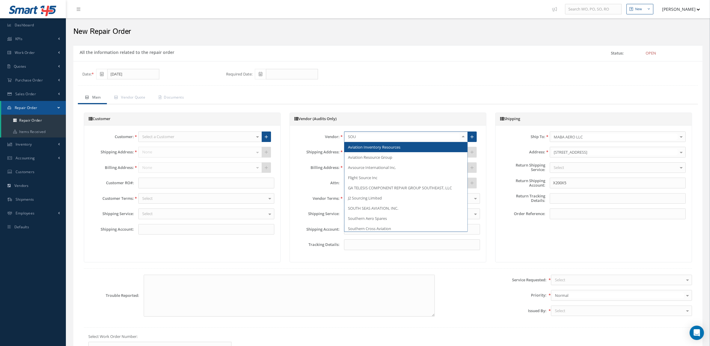
type input "SOUT"
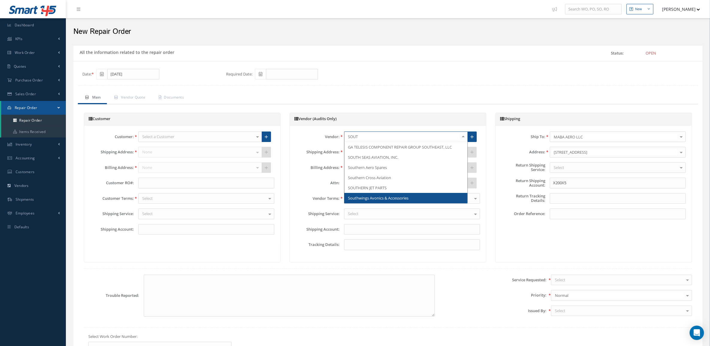
drag, startPoint x: 396, startPoint y: 193, endPoint x: 396, endPoint y: 197, distance: 4.2
click at [396, 197] on ul "GA TELESIS COMPONENT REPAIR GROUP SOUTHEAST, LLC SOUTH SEAS AVIATION, INC. Sout…" at bounding box center [406, 172] width 123 height 61
click at [396, 197] on span "Southwings Avonics & Accessories" at bounding box center [378, 197] width 61 height 5
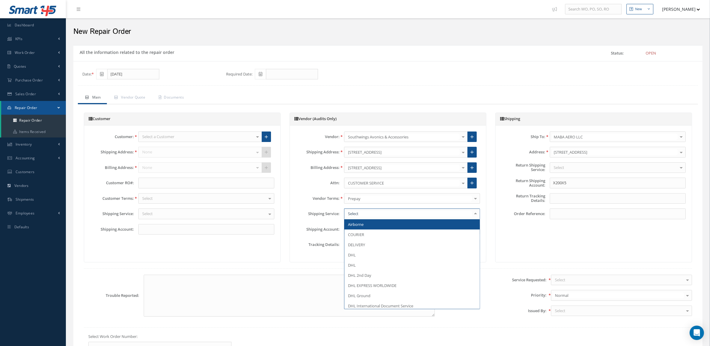
click at [376, 218] on div at bounding box center [412, 214] width 136 height 11
type input "DEL"
click at [377, 225] on span "DELIVERY" at bounding box center [412, 224] width 135 height 10
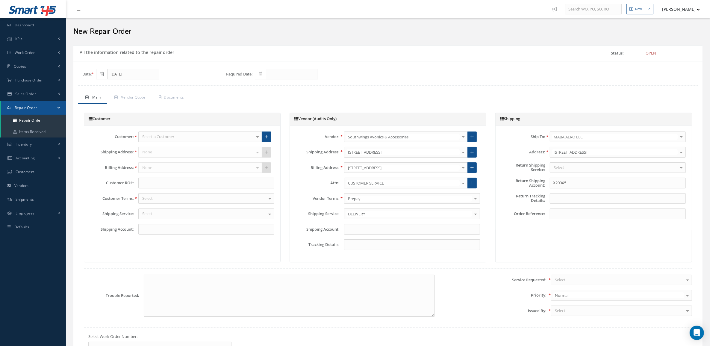
click at [576, 177] on div "Ship To: MABA AERO LLC MABA AERO LLC 21 AIR ABR AVIATION LEASING, LLC AD Aircra…" at bounding box center [594, 178] width 196 height 105
drag, startPoint x: 573, startPoint y: 185, endPoint x: 517, endPoint y: 188, distance: 56.4
click at [517, 188] on div "Return Shipping Account: X200X5" at bounding box center [593, 183] width 193 height 11
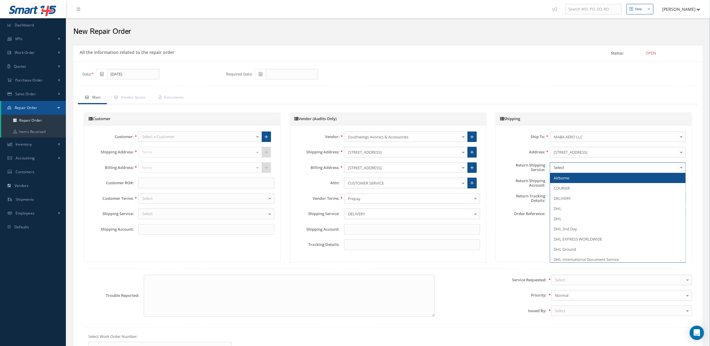
click at [566, 167] on div at bounding box center [618, 167] width 136 height 11
type input "PI"
click at [560, 173] on div at bounding box center [618, 167] width 136 height 11
type input "PICK"
click at [564, 179] on span "PICK UP" at bounding box center [561, 177] width 14 height 5
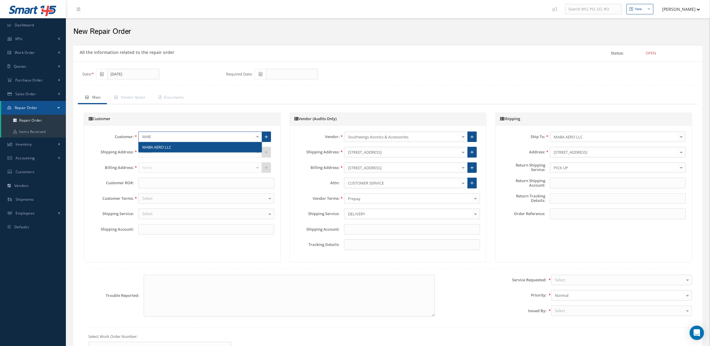
type input "MABA"
click at [149, 146] on span "MABA AERO LLC" at bounding box center [156, 146] width 29 height 5
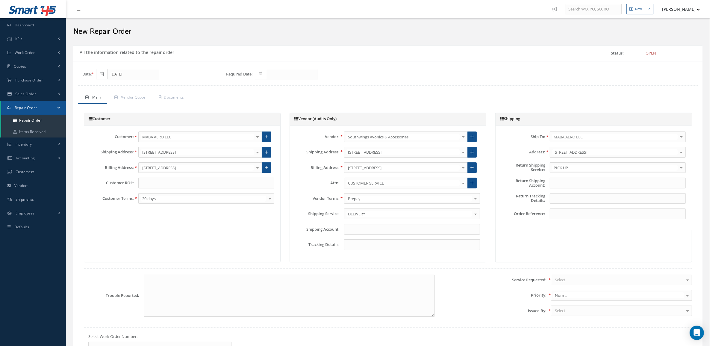
click at [581, 280] on div "Select" at bounding box center [621, 280] width 141 height 11
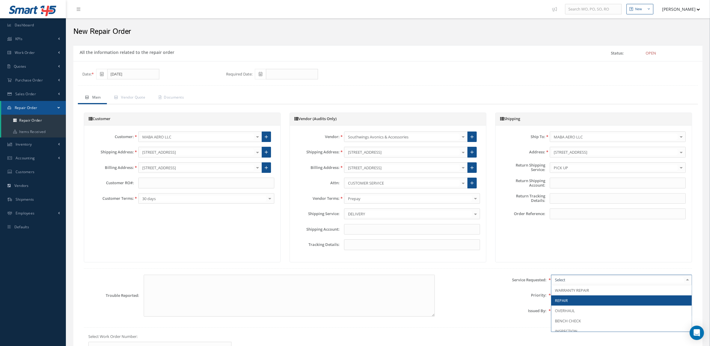
click at [574, 305] on span "REPAIR" at bounding box center [622, 300] width 141 height 10
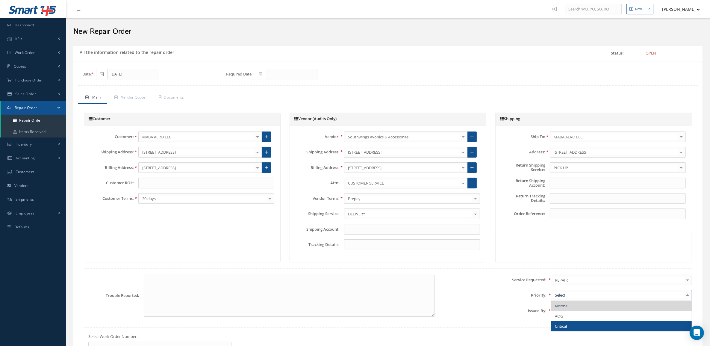
click at [576, 325] on span "Critical" at bounding box center [622, 326] width 141 height 10
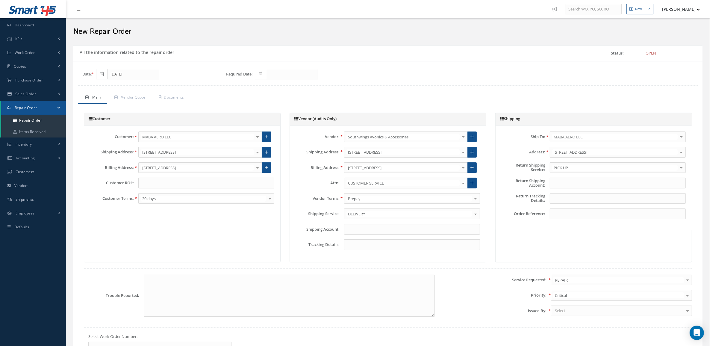
click at [572, 309] on div "Select" at bounding box center [621, 311] width 141 height 11
click at [574, 320] on span "[PERSON_NAME]" at bounding box center [570, 317] width 30 height 5
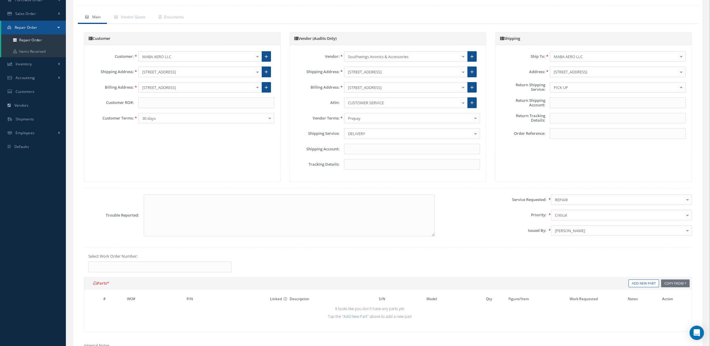
scroll to position [112, 0]
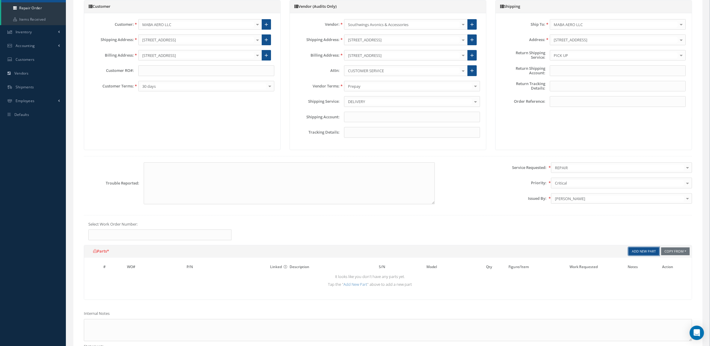
click at [637, 253] on link "Add New Part" at bounding box center [644, 251] width 31 height 8
drag, startPoint x: 210, startPoint y: 269, endPoint x: 210, endPoint y: 274, distance: 5.4
click at [210, 272] on th "P/N" at bounding box center [226, 268] width 83 height 8
click at [210, 274] on td "Part Number Description SN Condition PO# Qty" at bounding box center [226, 277] width 83 height 10
click at [210, 279] on input "text" at bounding box center [214, 277] width 55 height 9
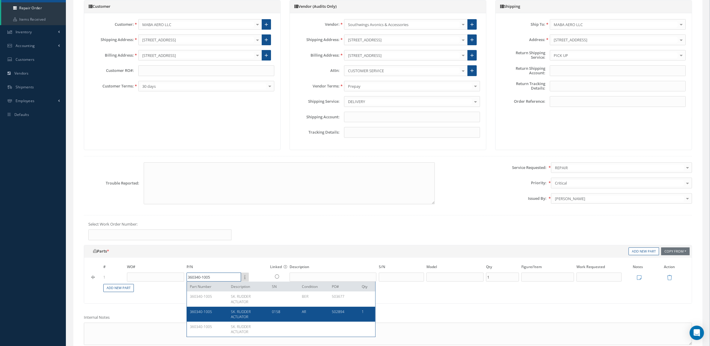
type input "360340-1005"
click at [222, 314] on div "360340-1005" at bounding box center [208, 314] width 37 height 10
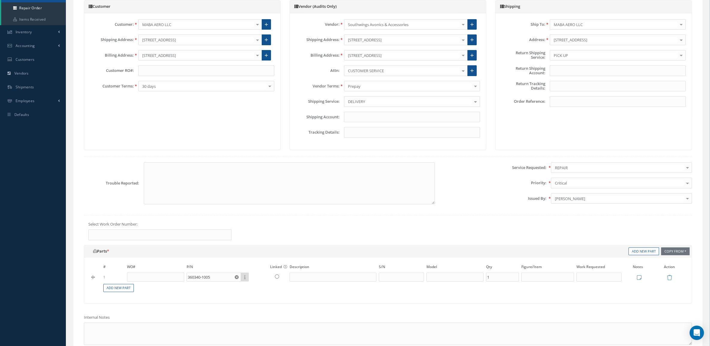
type input "SK. RUDDER ACTUATOR"
type input "0158"
click at [584, 278] on input "text" at bounding box center [599, 277] width 45 height 9
type input "REPAIR"
click at [639, 280] on icon at bounding box center [639, 277] width 4 height 5
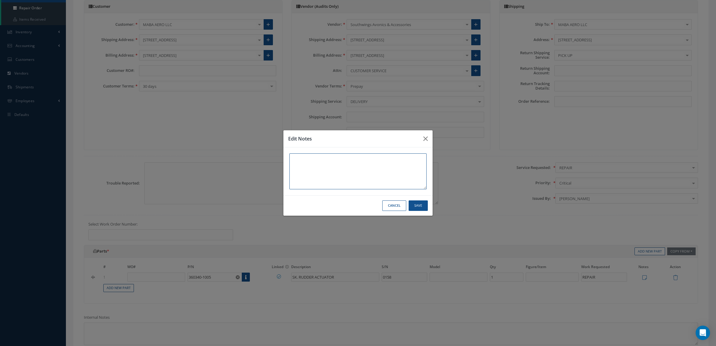
click at [415, 181] on textarea at bounding box center [357, 171] width 137 height 36
paste textarea "DUAL RELEASE AIR WORTHINESS"
type textarea "DUAL RELEASE AIR WORTHINESS"
click at [422, 208] on button "Save" at bounding box center [418, 205] width 19 height 10
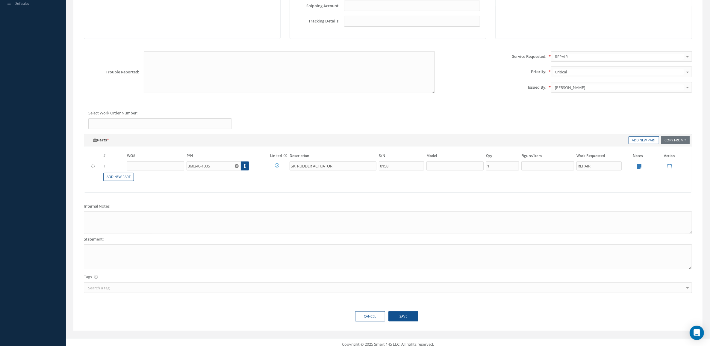
scroll to position [231, 0]
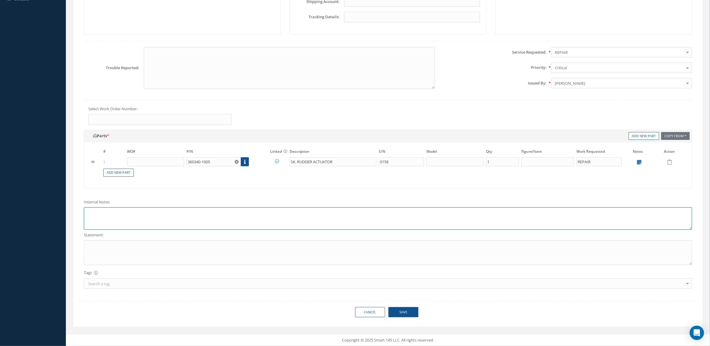
click at [171, 215] on textarea at bounding box center [388, 218] width 609 height 22
paste textarea "DUAL RELEASE AIR WORTHINESS"
type textarea "DUAL RELEASE AIR WORTHINESS"
click at [163, 251] on textarea at bounding box center [388, 252] width 609 height 25
paste textarea "DUAL RELEASE AIR WORTHINESS"
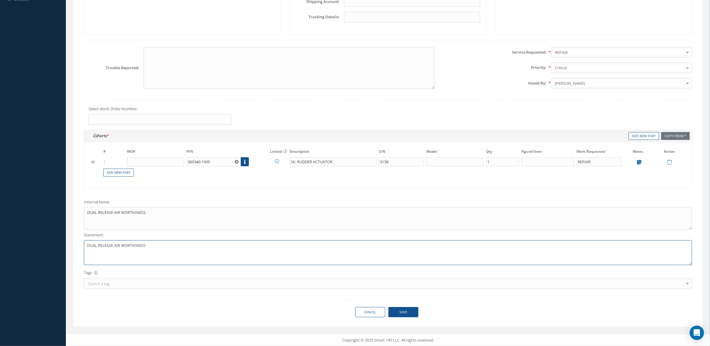
type textarea "DUAL RELEASE AIR WORTHINESS"
click at [413, 311] on button "Save" at bounding box center [404, 312] width 30 height 10
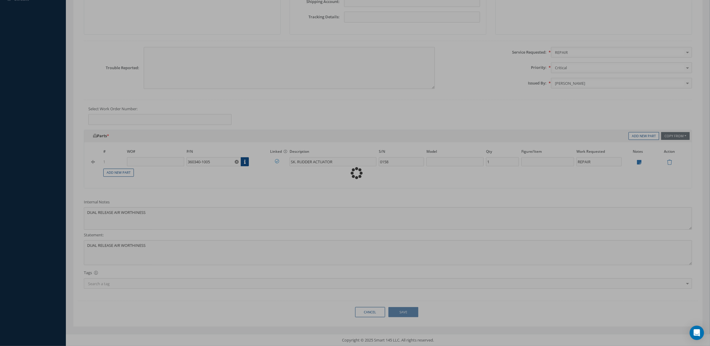
type textarea "DUAL RELEASE AIR WORTHINESS -- Mariana Valdivia 09/03/2025 02:34PM"
type input "0"
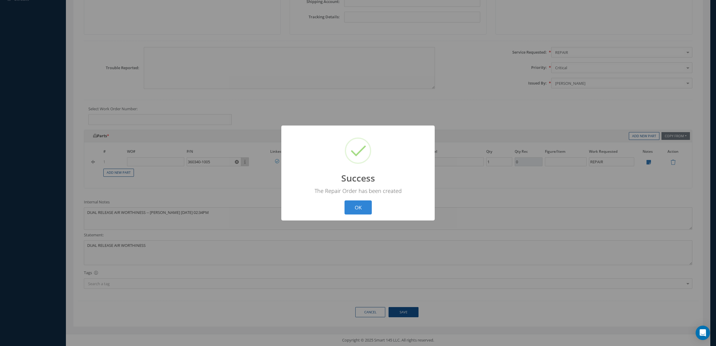
click at [348, 212] on button "OK" at bounding box center [358, 207] width 27 height 14
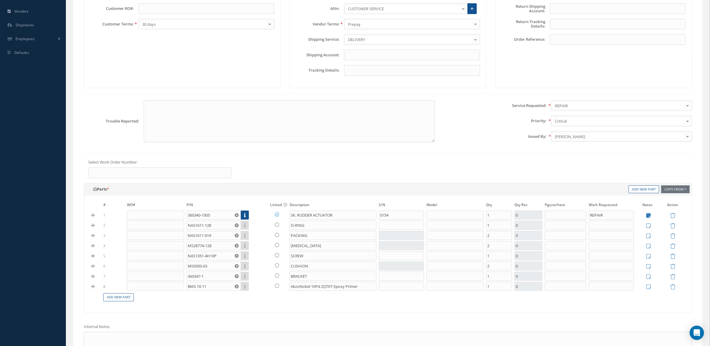
scroll to position [187, 0]
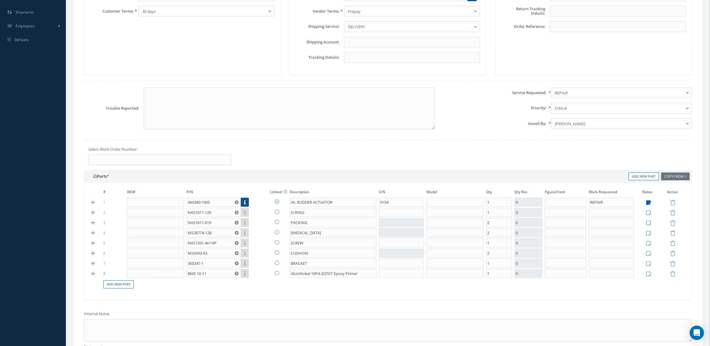
click at [645, 206] on link at bounding box center [647, 203] width 7 height 5
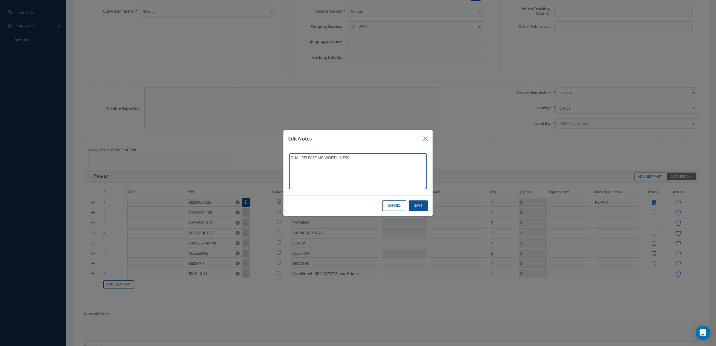
drag, startPoint x: 370, startPoint y: 157, endPoint x: 163, endPoint y: 157, distance: 207.6
click at [163, 157] on div "Edit Notes DUAL RELEASE AIR WORTHINESS Save Cancel" at bounding box center [358, 173] width 716 height 346
click at [392, 206] on button "Cancel" at bounding box center [394, 205] width 24 height 10
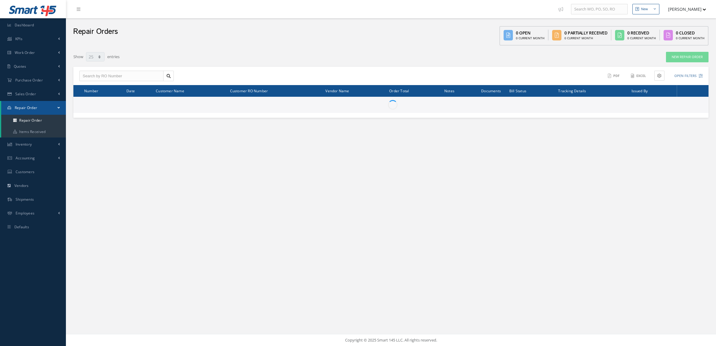
select select "25"
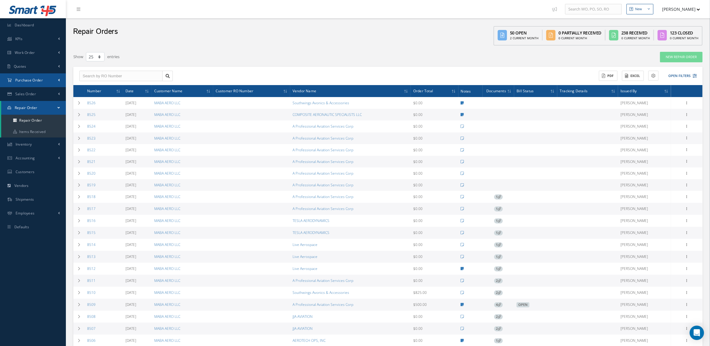
click at [27, 81] on span "Purchase Order" at bounding box center [29, 80] width 28 height 5
click at [29, 88] on a=1&status_id=2&status_id=3&status_id=5&collapsedFilters"] "Purchase Orders" at bounding box center [33, 92] width 65 height 11
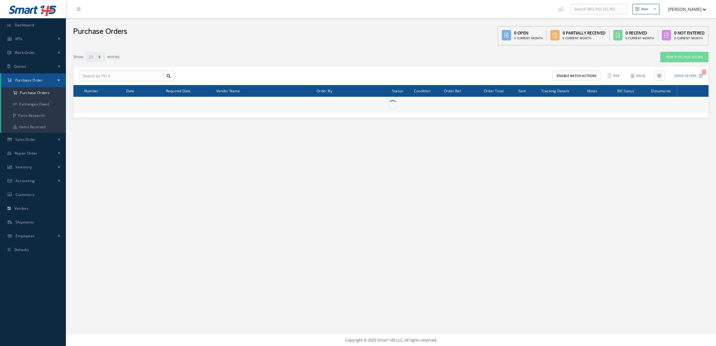
select select "25"
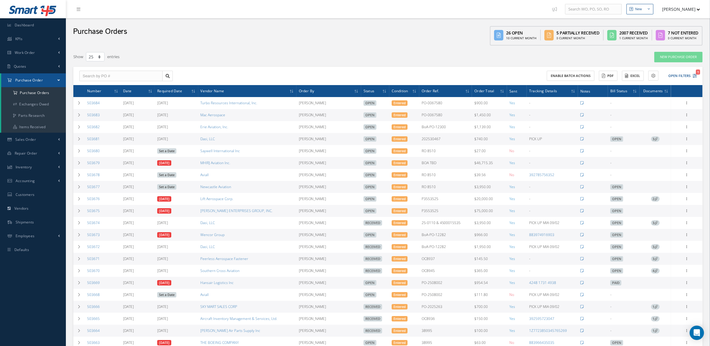
click at [657, 140] on icon at bounding box center [656, 138] width 3 height 3
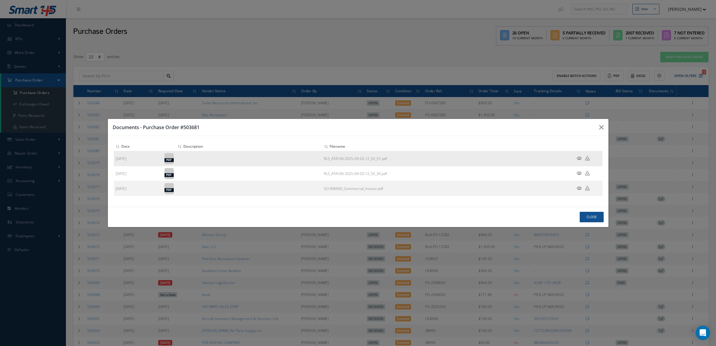
click at [579, 157] on icon at bounding box center [579, 158] width 5 height 4
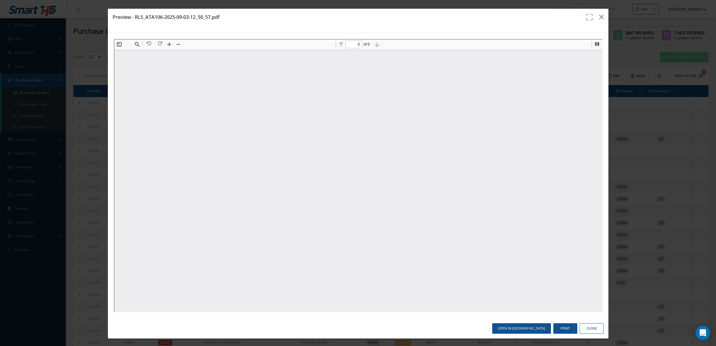
type input "1"
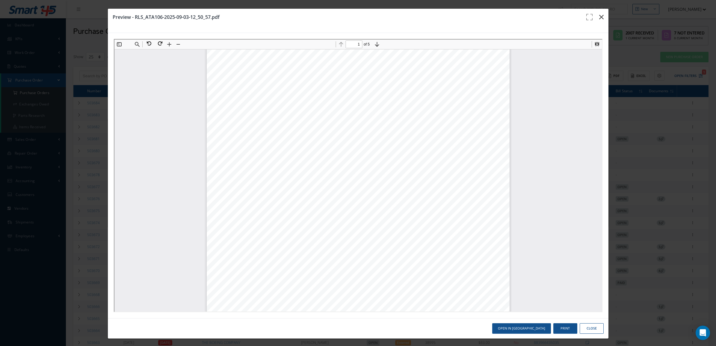
click at [594, 18] on button "button" at bounding box center [601, 17] width 14 height 17
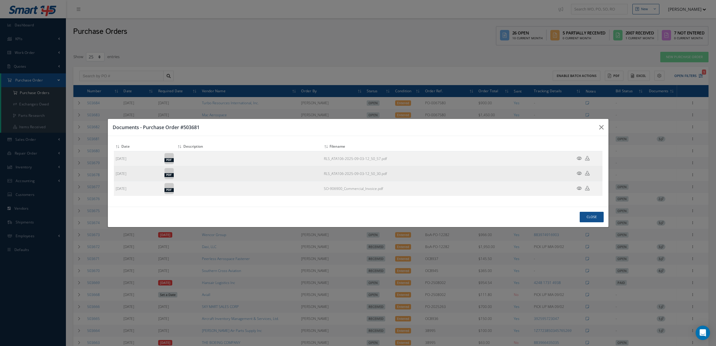
click at [578, 173] on icon at bounding box center [579, 173] width 5 height 4
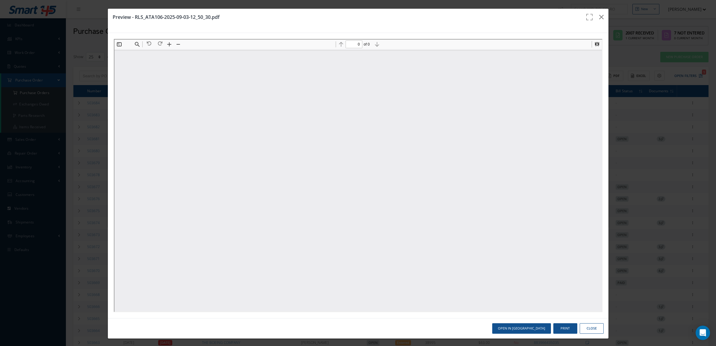
scroll to position [0, 0]
type input "1"
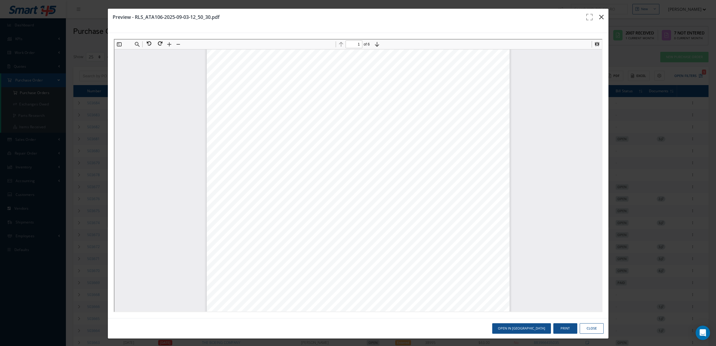
drag, startPoint x: 595, startPoint y: 13, endPoint x: 594, endPoint y: 25, distance: 12.0
click at [599, 13] on icon "button" at bounding box center [601, 16] width 4 height 7
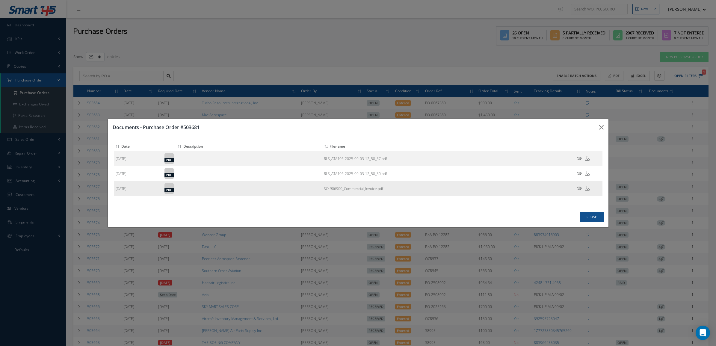
click at [579, 188] on icon at bounding box center [579, 188] width 5 height 4
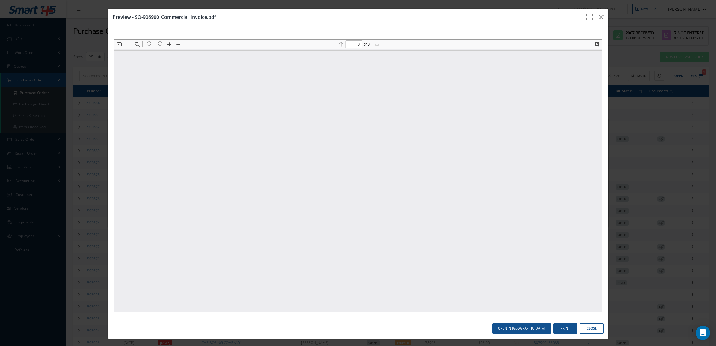
scroll to position [0, 0]
type input "1"
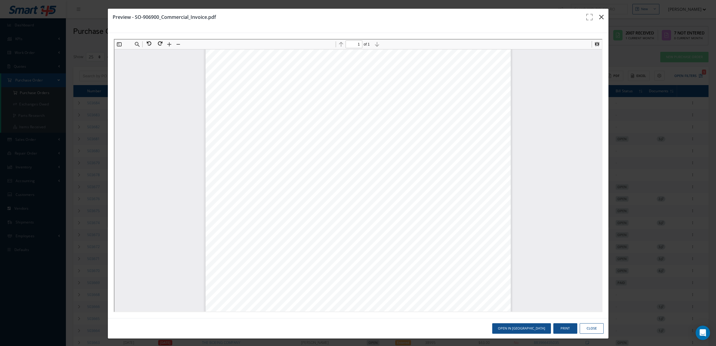
click at [594, 18] on button "button" at bounding box center [601, 17] width 14 height 17
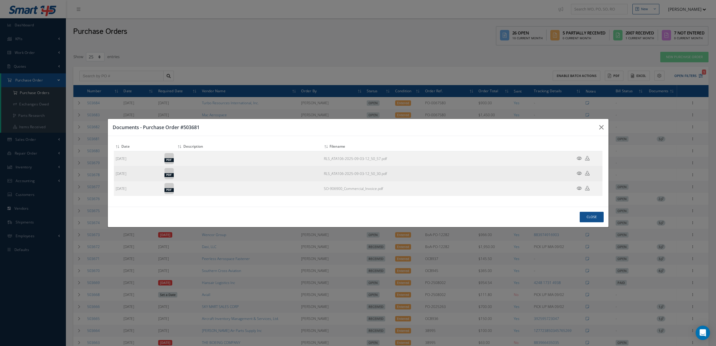
click at [579, 173] on icon at bounding box center [579, 173] width 5 height 4
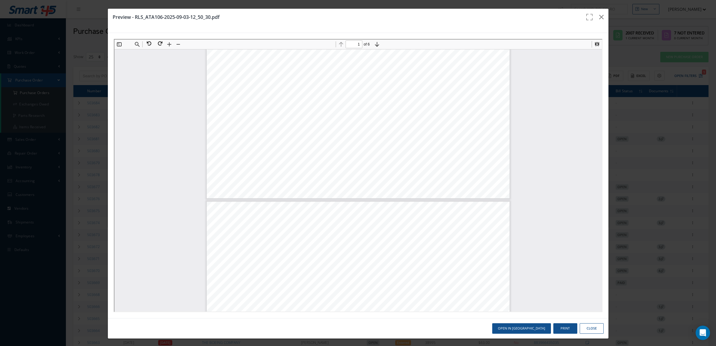
type input "2"
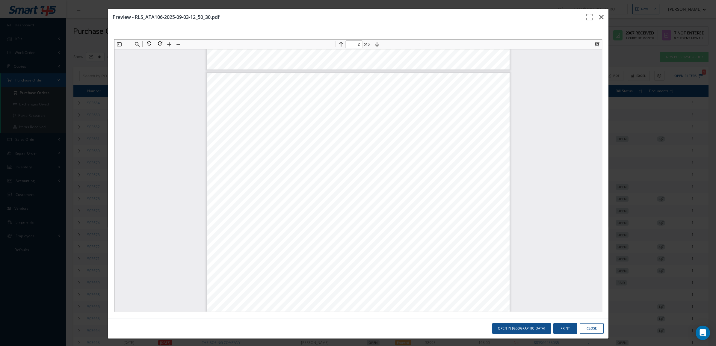
click at [599, 13] on icon "button" at bounding box center [601, 16] width 4 height 7
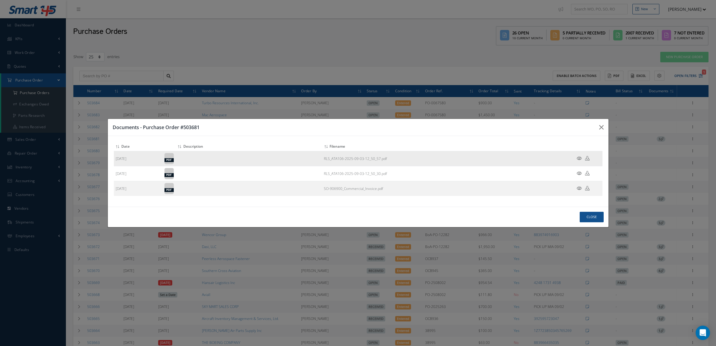
click at [577, 157] on icon at bounding box center [579, 158] width 5 height 4
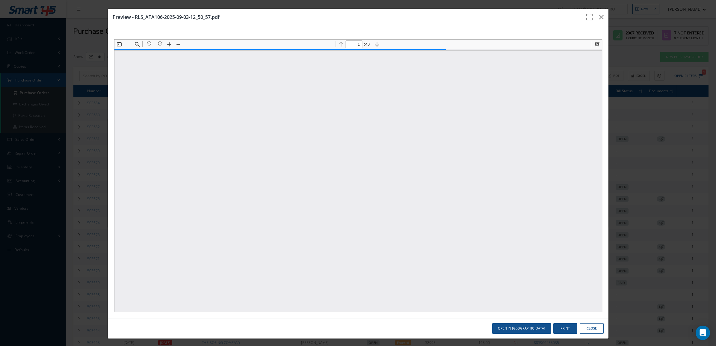
scroll to position [3, 0]
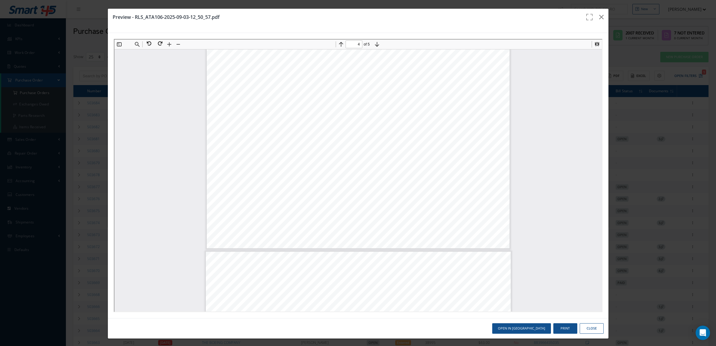
type input "5"
click at [599, 17] on icon "button" at bounding box center [601, 16] width 4 height 7
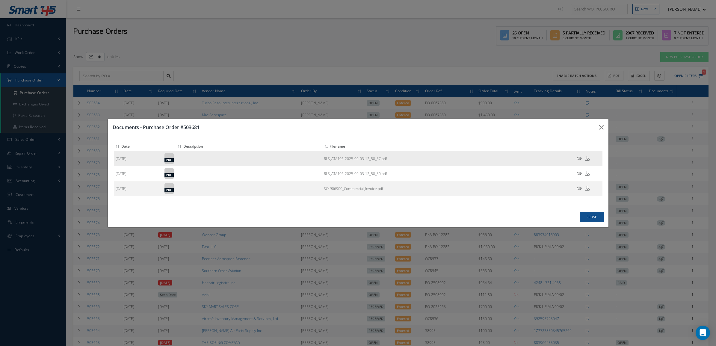
click at [579, 158] on icon at bounding box center [579, 158] width 5 height 4
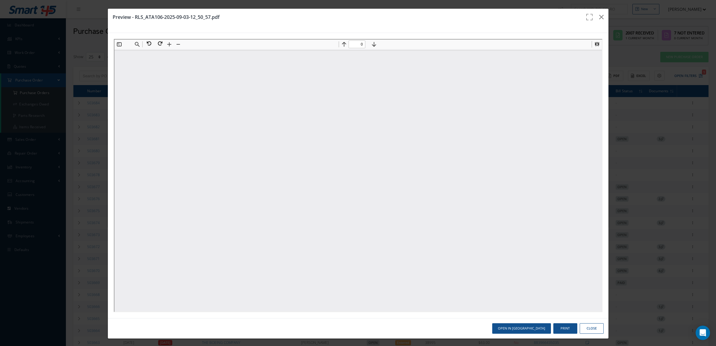
scroll to position [0, 0]
type input "5"
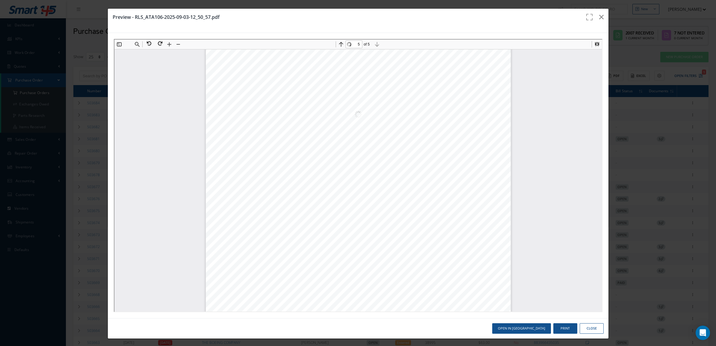
scroll to position [1725, 0]
click at [596, 12] on button "button" at bounding box center [601, 17] width 14 height 17
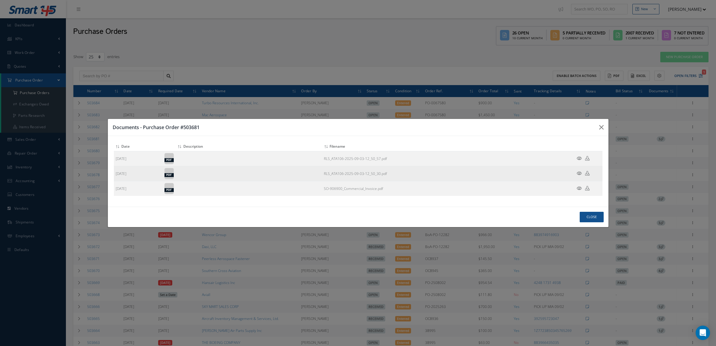
click at [578, 174] on icon at bounding box center [579, 173] width 5 height 4
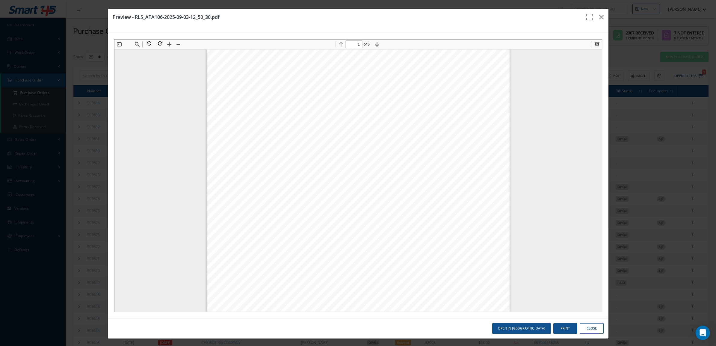
scroll to position [0, 0]
type input "6"
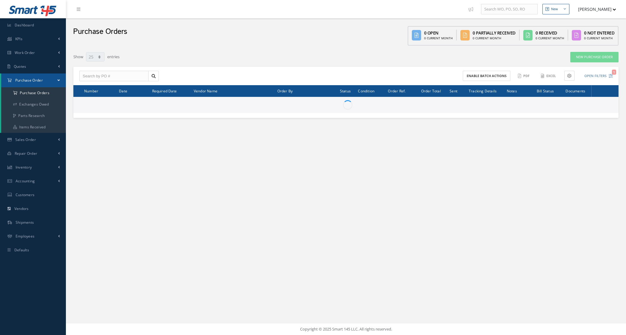
select select "25"
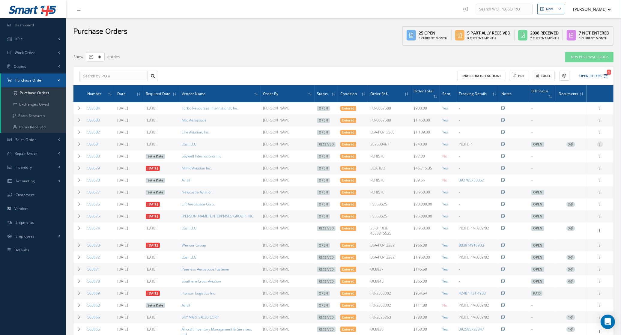
click at [599, 141] on icon at bounding box center [600, 143] width 6 height 5
click at [572, 185] on link "Documents" at bounding box center [571, 187] width 47 height 8
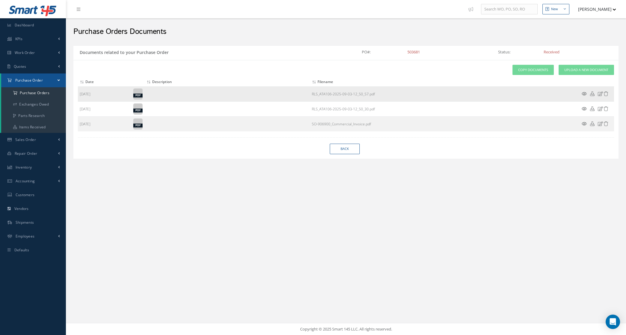
click at [591, 95] on icon at bounding box center [592, 93] width 4 height 4
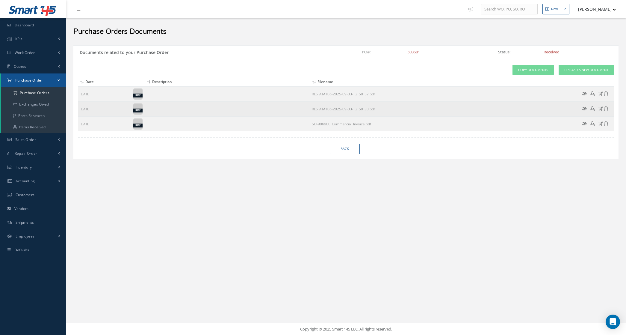
click at [592, 110] on icon at bounding box center [592, 108] width 4 height 4
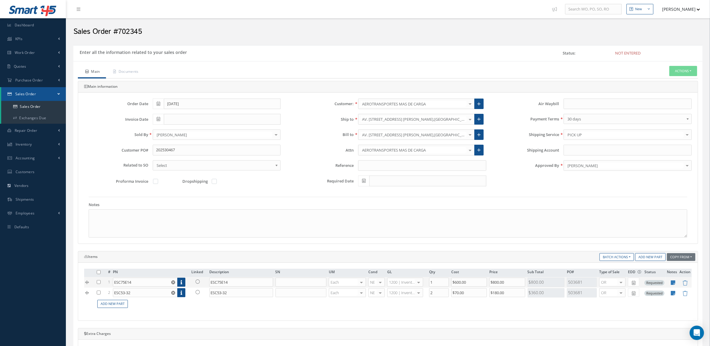
click at [199, 284] on icon at bounding box center [198, 282] width 4 height 4
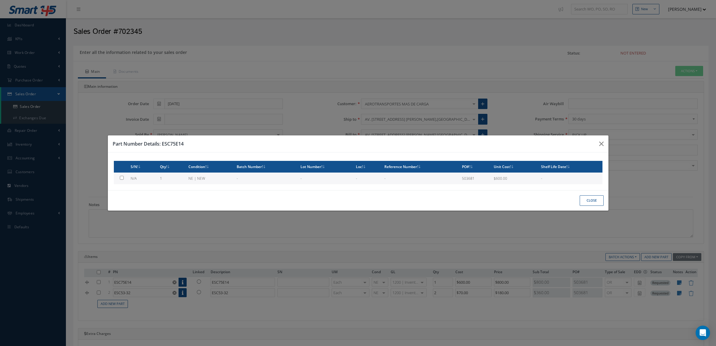
click at [201, 182] on td "NE | NEW" at bounding box center [210, 179] width 48 height 12
type input "$600"
checkbox input "true"
click at [595, 205] on button "Close" at bounding box center [592, 200] width 24 height 10
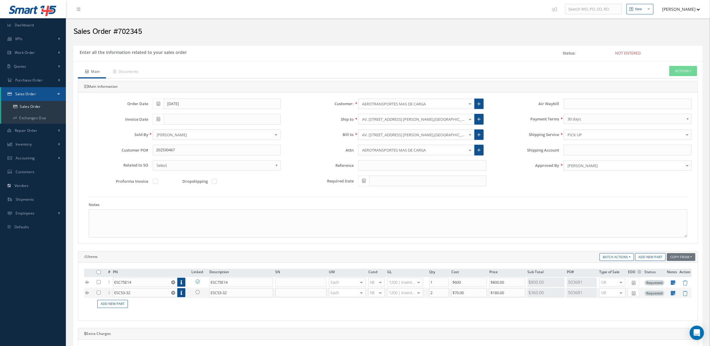
click at [197, 294] on icon at bounding box center [198, 292] width 4 height 4
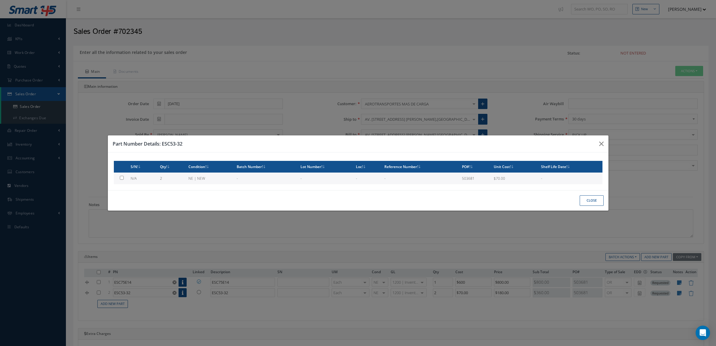
click at [188, 180] on td "NE | NEW" at bounding box center [210, 179] width 48 height 12
type input "$70"
checkbox input "true"
click at [585, 199] on button "Close" at bounding box center [592, 200] width 24 height 10
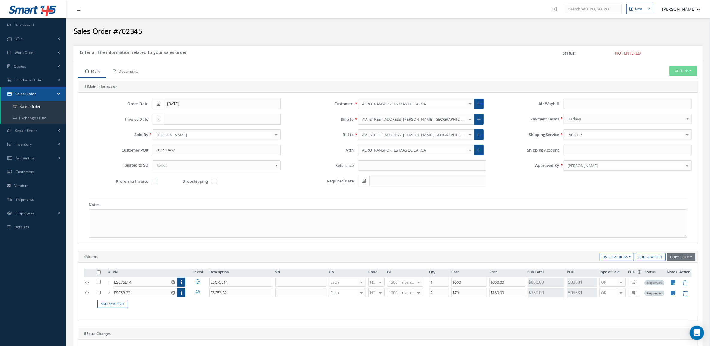
click at [129, 74] on link "Documents" at bounding box center [125, 72] width 39 height 13
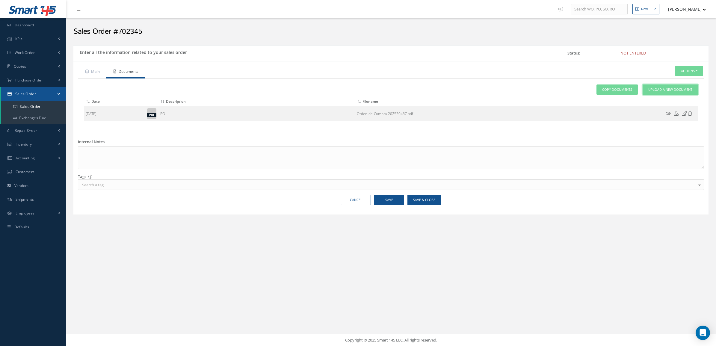
click at [649, 90] on span "Upload a New Document" at bounding box center [670, 89] width 44 height 5
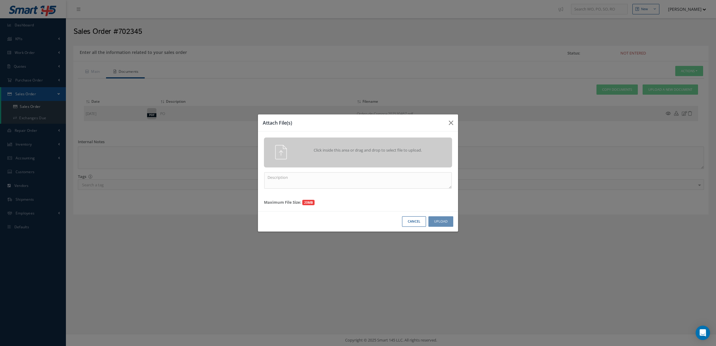
click at [397, 144] on div "Click inside this area or drag and drop to select file to upload." at bounding box center [358, 153] width 188 height 30
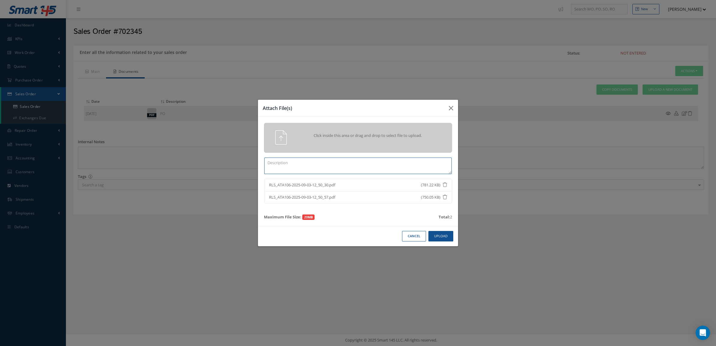
click at [419, 160] on textarea at bounding box center [358, 166] width 188 height 16
type textarea "CERTS"
click at [448, 231] on div "Cancel Upload" at bounding box center [358, 236] width 200 height 20
click at [448, 233] on button "Upload" at bounding box center [440, 236] width 25 height 10
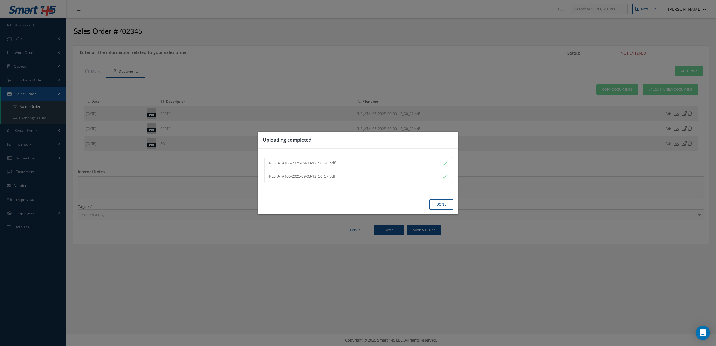
click at [441, 205] on button "Done" at bounding box center [441, 204] width 24 height 10
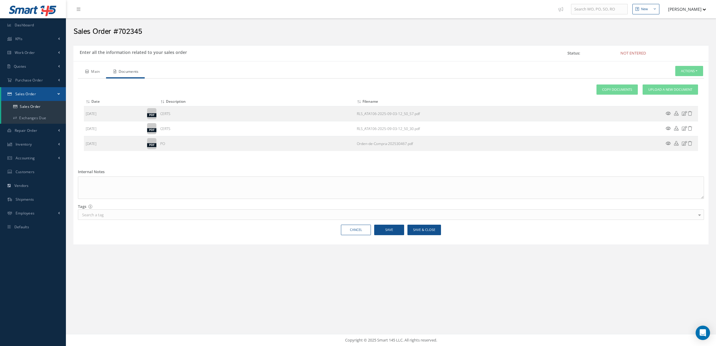
click at [87, 70] on icon at bounding box center [86, 72] width 3 height 4
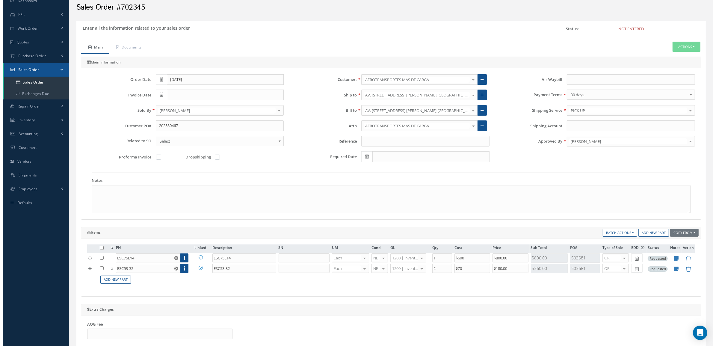
scroll to position [37, 0]
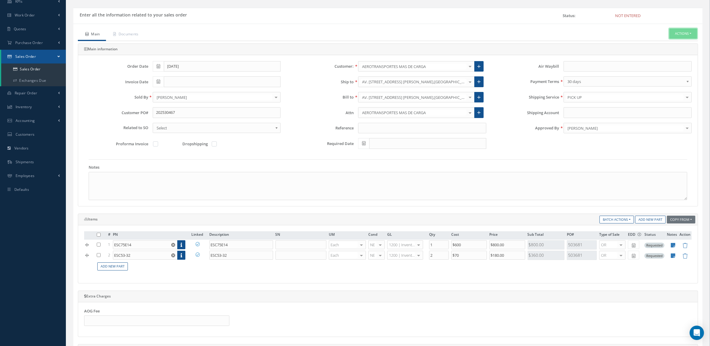
click at [684, 34] on button "Actions" at bounding box center [684, 33] width 28 height 10
click at [672, 46] on link "Enter/Update" at bounding box center [674, 44] width 48 height 8
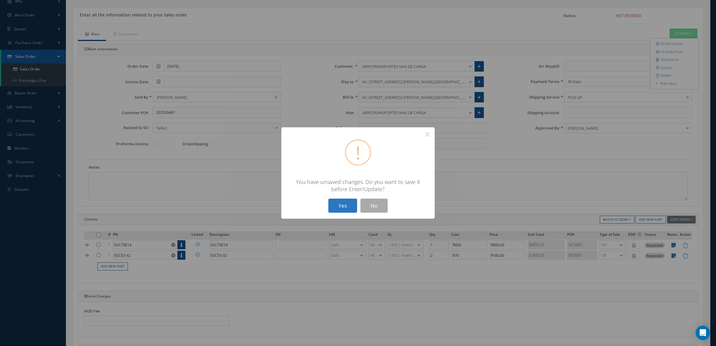
click at [341, 208] on button "Yes" at bounding box center [342, 206] width 29 height 14
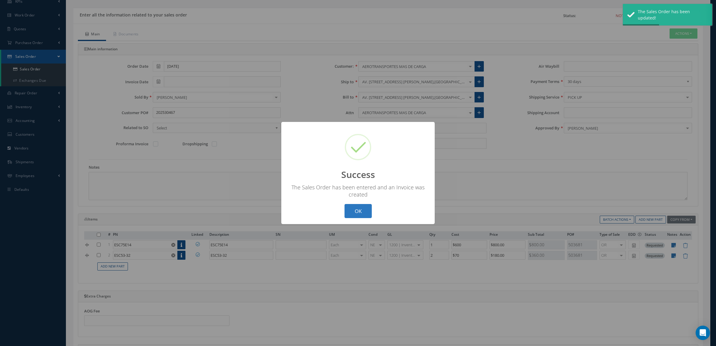
click at [361, 217] on button "OK" at bounding box center [358, 211] width 27 height 14
type input "[DATE]"
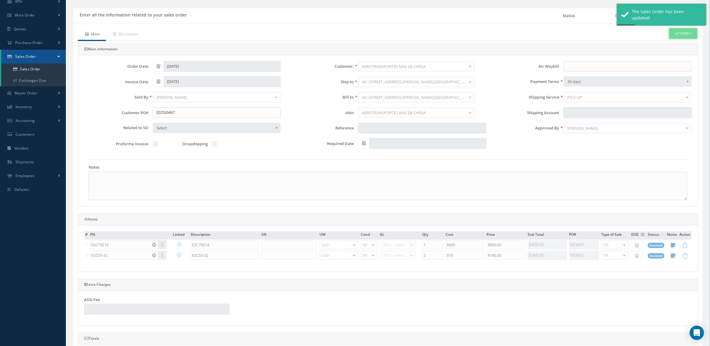
click at [685, 32] on button "Actions" at bounding box center [684, 33] width 28 height 10
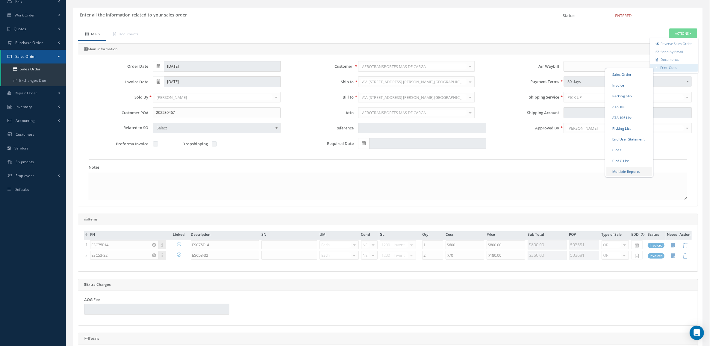
click at [628, 174] on link "Multiple Reports" at bounding box center [630, 171] width 46 height 9
checkbox input "true"
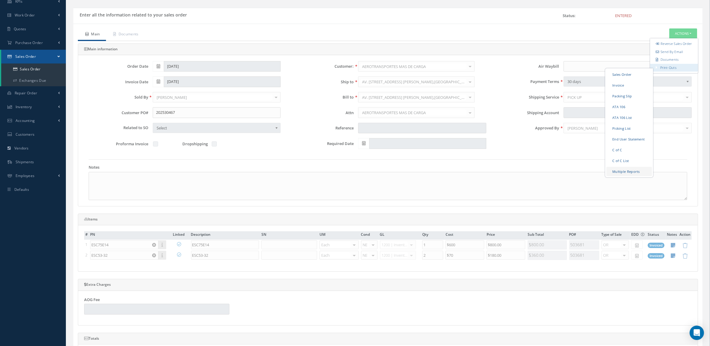
checkbox input "true"
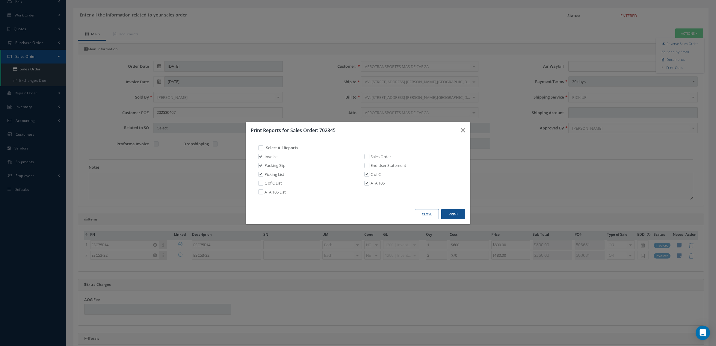
click at [471, 217] on div "Print Reports for Sales Order: 702345 Select All Reports Invoice Sales Order Pa…" at bounding box center [358, 173] width 716 height 346
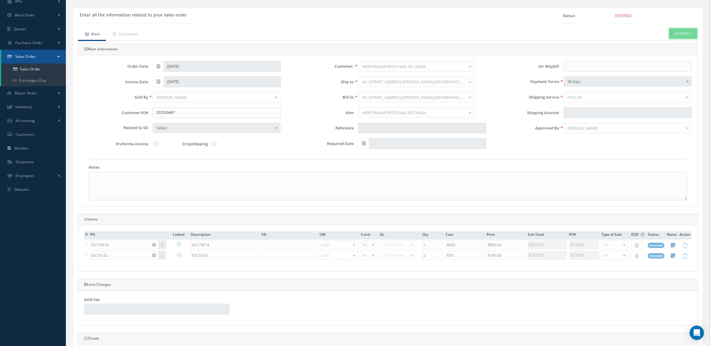
click at [677, 32] on button "Actions" at bounding box center [684, 33] width 28 height 10
click at [630, 176] on link "Multiple Reports" at bounding box center [630, 171] width 46 height 9
checkbox input "true"
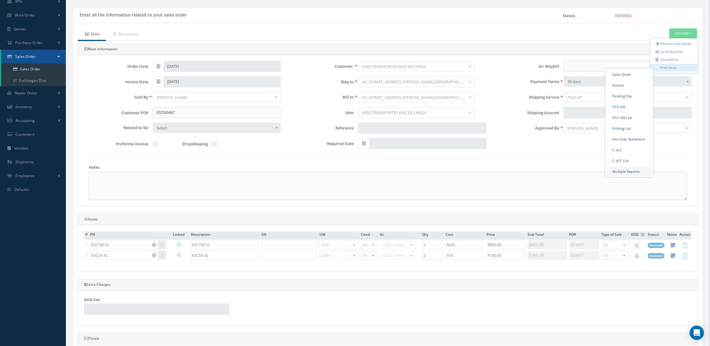
checkbox input "true"
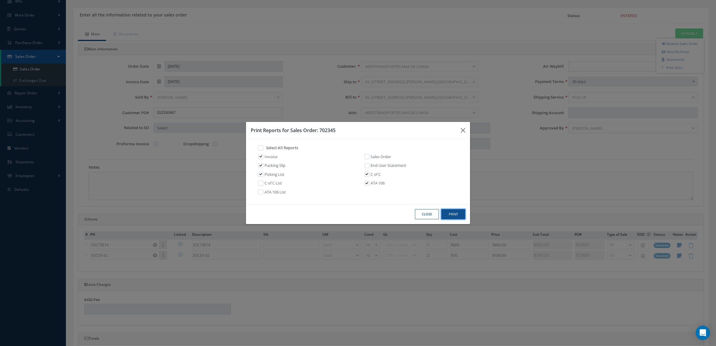
click at [448, 214] on button "Print" at bounding box center [453, 214] width 24 height 10
